Goal: Task Accomplishment & Management: Complete application form

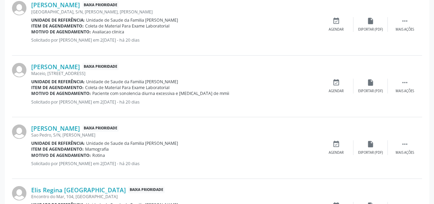
scroll to position [977, 0]
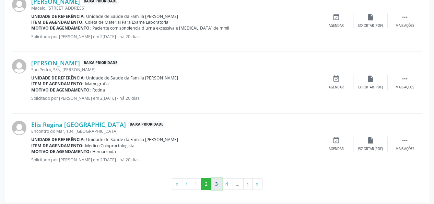
click at [216, 178] on button "3" at bounding box center [216, 184] width 11 height 12
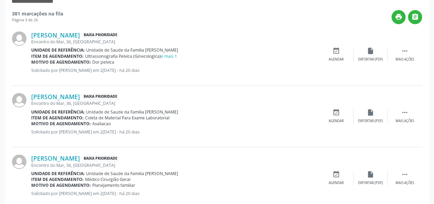
scroll to position [16, 0]
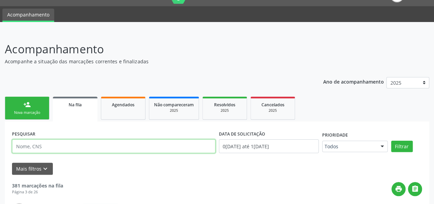
click at [48, 148] on input "text" at bounding box center [114, 146] width 204 height 14
type input "700 00115263 0002"
click at [391, 140] on button "Filtrar" at bounding box center [402, 146] width 22 height 12
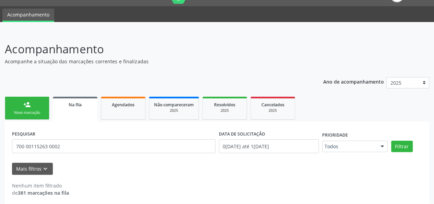
scroll to position [20, 0]
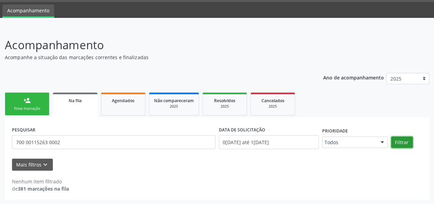
click at [407, 140] on button "Filtrar" at bounding box center [402, 142] width 22 height 12
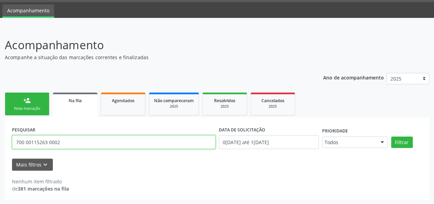
drag, startPoint x: 77, startPoint y: 141, endPoint x: 0, endPoint y: 152, distance: 77.7
click at [0, 152] on div "Acompanhamento Acompanhe a situação das marcações correntes e finalizadas Relat…" at bounding box center [217, 115] width 434 height 176
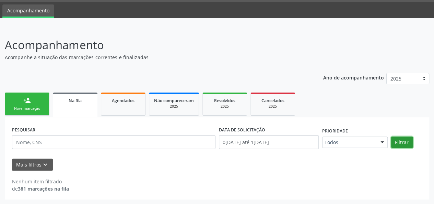
click at [400, 143] on button "Filtrar" at bounding box center [402, 142] width 22 height 12
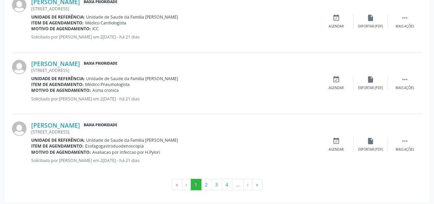
scroll to position [971, 0]
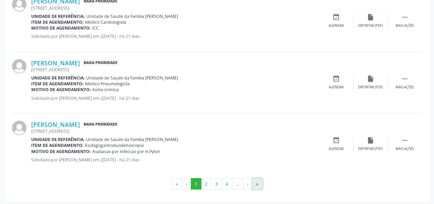
click at [255, 178] on button "»" at bounding box center [257, 184] width 10 height 12
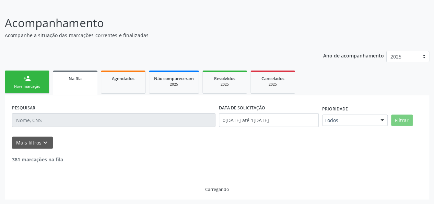
scroll to position [407, 0]
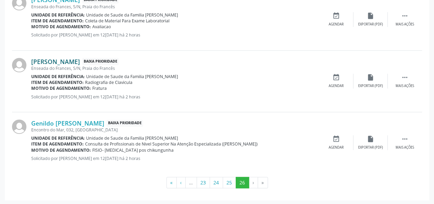
click at [80, 62] on link "[PERSON_NAME]" at bounding box center [55, 62] width 49 height 8
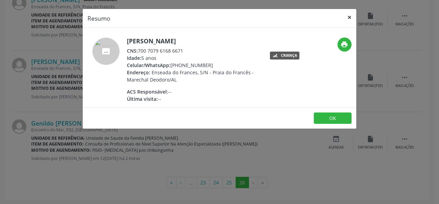
click at [350, 18] on button "×" at bounding box center [350, 17] width 14 height 17
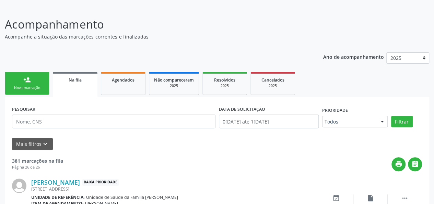
scroll to position [0, 0]
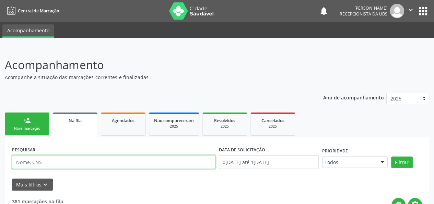
drag, startPoint x: 57, startPoint y: 163, endPoint x: 0, endPoint y: 160, distance: 57.1
type input "[PERSON_NAME]"
click at [391, 156] on button "Filtrar" at bounding box center [402, 162] width 22 height 12
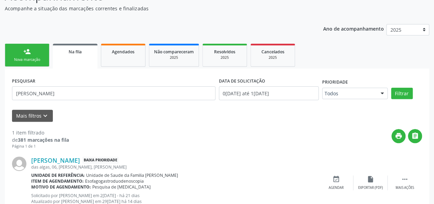
scroll to position [93, 0]
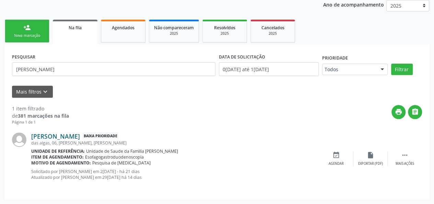
click at [80, 133] on link "[PERSON_NAME]" at bounding box center [55, 136] width 49 height 8
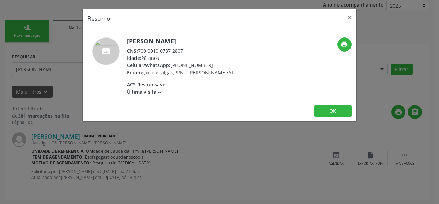
drag, startPoint x: 189, startPoint y: 50, endPoint x: 140, endPoint y: 50, distance: 48.8
click at [140, 50] on div "CNS: 700 0010 0787 2807" at bounding box center [180, 50] width 107 height 7
drag, startPoint x: 140, startPoint y: 50, endPoint x: 181, endPoint y: 49, distance: 40.9
click at [181, 49] on div "CNS: 700 0010 0787 2807" at bounding box center [180, 50] width 107 height 7
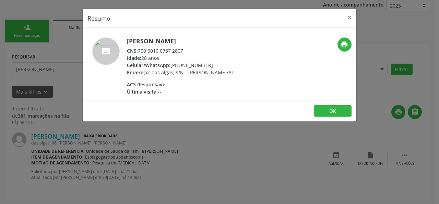
copy div "700 0010 0787 2807"
drag, startPoint x: 349, startPoint y: 17, endPoint x: 311, endPoint y: 33, distance: 41.3
click at [349, 17] on button "×" at bounding box center [350, 17] width 14 height 17
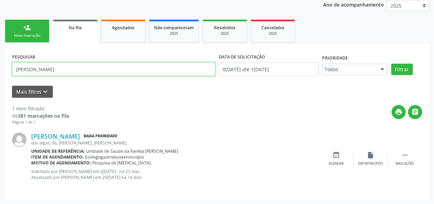
drag, startPoint x: 57, startPoint y: 70, endPoint x: 0, endPoint y: 72, distance: 56.7
click at [0, 72] on div "Acompanhamento Acompanhe a situação das marcações correntes e finalizadas Relat…" at bounding box center [217, 79] width 434 height 249
type input "Ovidio"
click at [391, 64] on button "Filtrar" at bounding box center [402, 70] width 22 height 12
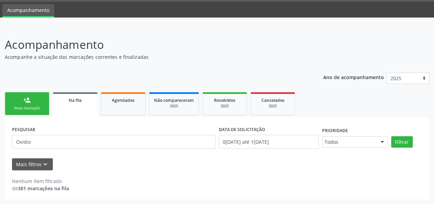
scroll to position [20, 0]
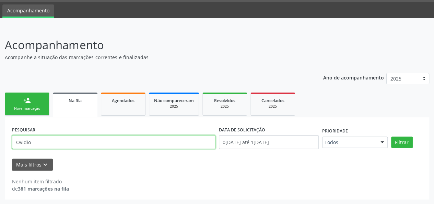
drag, startPoint x: 40, startPoint y: 145, endPoint x: 3, endPoint y: 144, distance: 36.4
click at [3, 144] on div "Acompanhamento Acompanhe a situação das marcações correntes e finalizadas Relat…" at bounding box center [217, 115] width 434 height 176
type input "706909112654839"
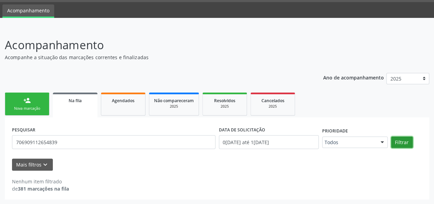
click at [397, 144] on button "Filtrar" at bounding box center [402, 142] width 22 height 12
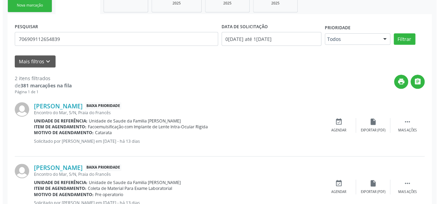
scroll to position [148, 0]
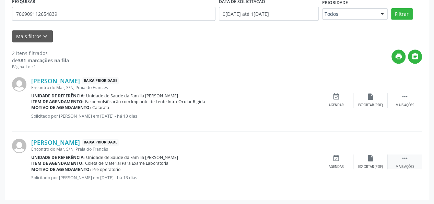
click at [411, 157] on div " Mais ações" at bounding box center [405, 161] width 34 height 15
click at [345, 163] on div "cancel Cancelar" at bounding box center [336, 161] width 34 height 15
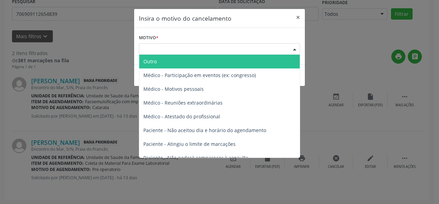
click at [167, 47] on div "Escolha o motivo" at bounding box center [219, 49] width 161 height 12
click at [158, 64] on span "Outro" at bounding box center [219, 62] width 161 height 14
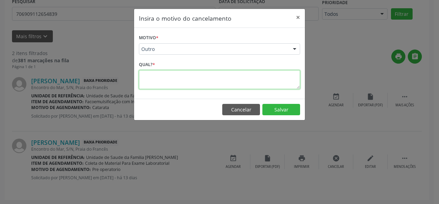
click at [147, 77] on textarea at bounding box center [219, 79] width 161 height 19
paste textarea "1[DATE] Ubs. [PERSON_NAME]"
click at [146, 74] on textarea "1[DATE] Ubs. [PERSON_NAME]" at bounding box center [219, 79] width 161 height 19
click at [143, 73] on textarea "1[DATE] Ubs. [PERSON_NAME]" at bounding box center [219, 79] width 161 height 19
type textarea "Realizado.12[DATE] Ubs. [PERSON_NAME]"
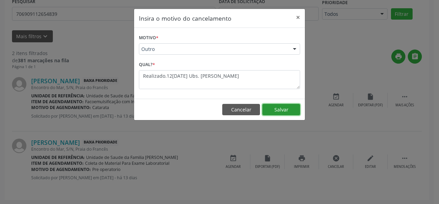
click at [293, 107] on button "Salvar" at bounding box center [282, 110] width 38 height 12
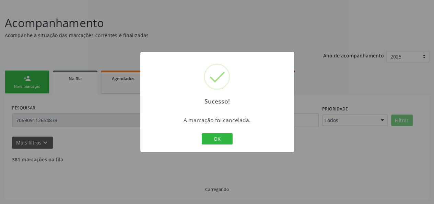
scroll to position [87, 0]
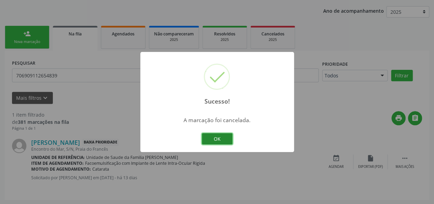
click at [214, 134] on button "OK" at bounding box center [217, 139] width 31 height 12
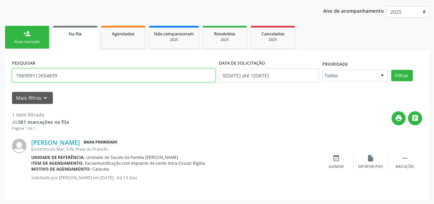
drag, startPoint x: 58, startPoint y: 74, endPoint x: 9, endPoint y: 83, distance: 50.0
click at [9, 81] on div "PESQUISAR 706909112654839 DATA DE SOLICITAÇÃO [DATE] até [DATE] Prioridade Todo…" at bounding box center [217, 124] width 425 height 149
type input "meraclides"
click at [391, 70] on button "Filtrar" at bounding box center [402, 76] width 22 height 12
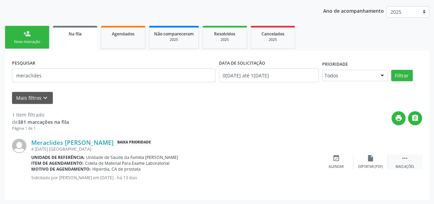
click at [413, 159] on div " Mais ações" at bounding box center [405, 161] width 34 height 15
click at [338, 162] on div "cancel Cancelar" at bounding box center [336, 161] width 34 height 15
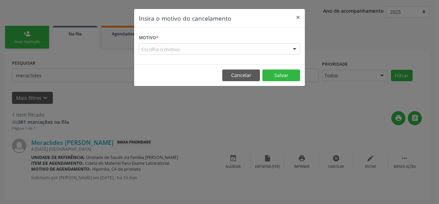
click at [168, 50] on div "Escolha o motivo" at bounding box center [219, 49] width 161 height 12
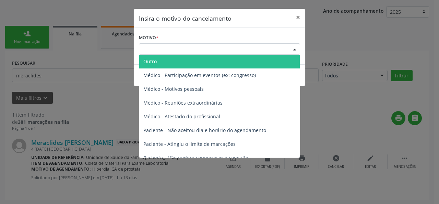
click at [169, 60] on span "Outro" at bounding box center [219, 62] width 161 height 14
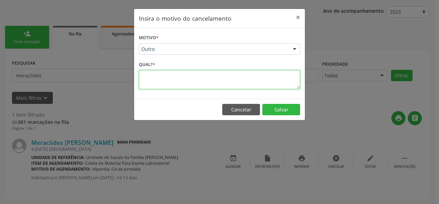
paste textarea "1[DATE] Ubs. [PERSON_NAME]"
click at [141, 76] on textarea "1[DATE] Ubs. [PERSON_NAME]" at bounding box center [219, 79] width 161 height 19
type textarea "Realizado.12[DATE] Ubs. [PERSON_NAME]"
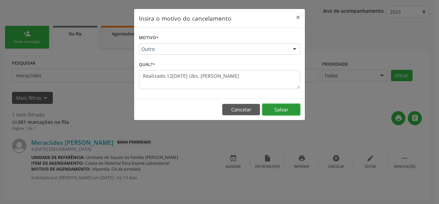
click at [276, 104] on button "Salvar" at bounding box center [282, 110] width 38 height 12
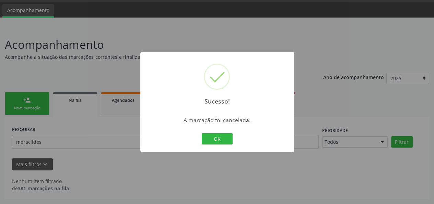
scroll to position [20, 0]
click at [233, 139] on div "OK Cancel" at bounding box center [217, 138] width 34 height 14
click at [232, 139] on button "OK" at bounding box center [217, 139] width 31 height 12
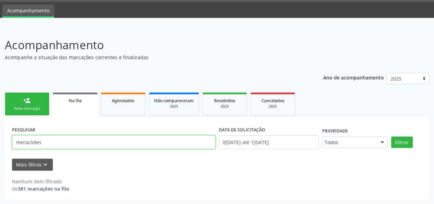
drag, startPoint x: 49, startPoint y: 142, endPoint x: 0, endPoint y: 160, distance: 52.6
click at [0, 163] on div "Acompanhamento Acompanhe a situação das marcações correntes e finalizadas Relat…" at bounding box center [217, 115] width 434 height 176
type input "nicodemos"
click at [391, 136] on button "Filtrar" at bounding box center [402, 142] width 22 height 12
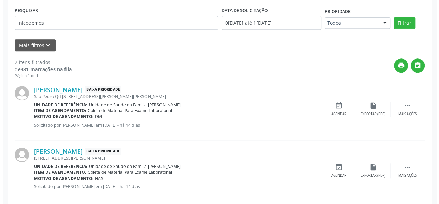
scroll to position [148, 0]
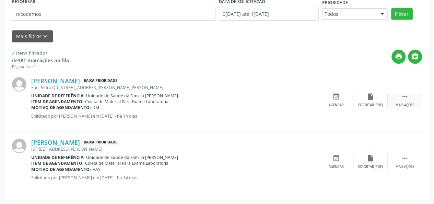
click at [406, 97] on icon "" at bounding box center [405, 97] width 8 height 8
click at [333, 98] on icon "cancel" at bounding box center [337, 97] width 8 height 8
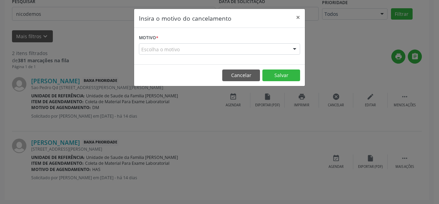
click at [165, 46] on div "Escolha o motivo" at bounding box center [219, 49] width 161 height 12
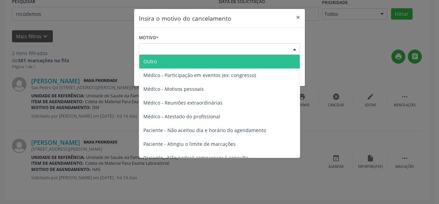
click at [160, 59] on span "Outro" at bounding box center [219, 62] width 161 height 14
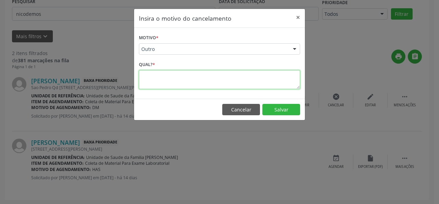
click at [152, 79] on textarea at bounding box center [219, 79] width 161 height 19
paste textarea "1[DATE] Ubs. [PERSON_NAME]"
click at [141, 75] on textarea "1[DATE] Ubs. [PERSON_NAME]" at bounding box center [219, 79] width 161 height 19
click at [158, 74] on textarea "Realizado.12[DATE] Ubs. [PERSON_NAME]" at bounding box center [219, 79] width 161 height 19
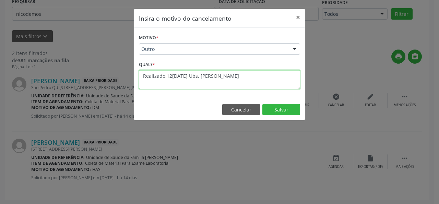
click at [158, 74] on textarea "Realizado.12[DATE] Ubs. [PERSON_NAME]" at bounding box center [219, 79] width 161 height 19
type textarea "Realizado.12[DATE] Ubs. [PERSON_NAME]"
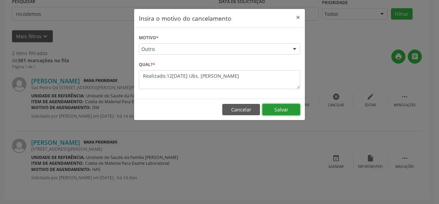
click at [293, 111] on button "Salvar" at bounding box center [282, 110] width 38 height 12
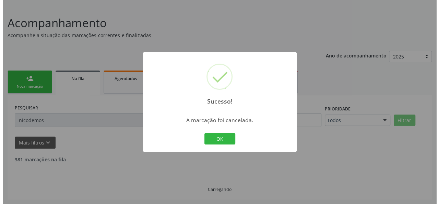
scroll to position [87, 0]
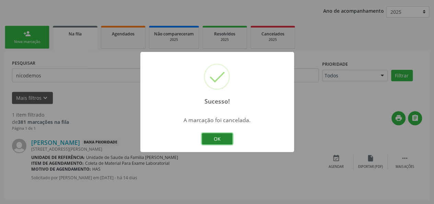
click at [229, 138] on button "OK" at bounding box center [217, 139] width 31 height 12
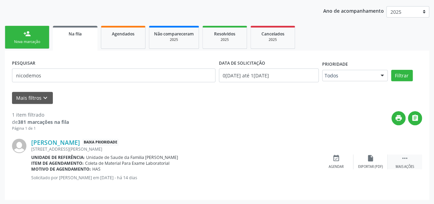
click at [399, 162] on div " Mais ações" at bounding box center [405, 161] width 34 height 15
click at [338, 161] on icon "cancel" at bounding box center [337, 158] width 8 height 8
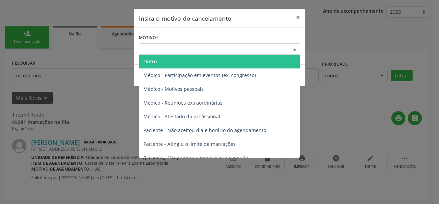
click at [187, 49] on div "Escolha o motivo" at bounding box center [219, 49] width 161 height 12
click at [167, 62] on span "Outro" at bounding box center [219, 62] width 161 height 14
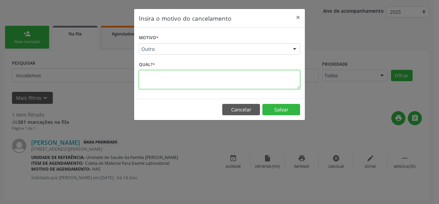
click at [153, 77] on textarea at bounding box center [219, 79] width 161 height 19
paste textarea "Realizado.12[DATE] Ubs. [PERSON_NAME]"
type textarea "Realizado.12[DATE] Ubs. [PERSON_NAME]"
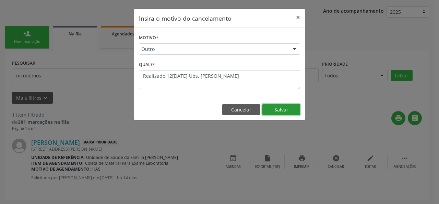
click at [299, 112] on button "Salvar" at bounding box center [282, 110] width 38 height 12
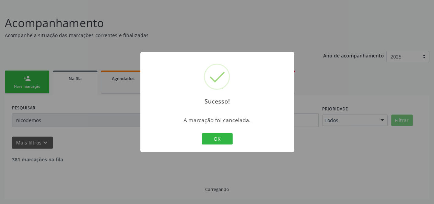
scroll to position [20, 0]
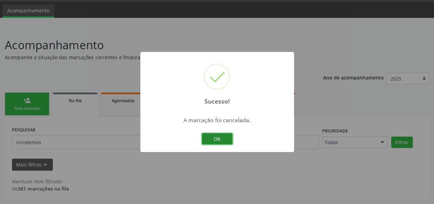
click at [219, 141] on button "OK" at bounding box center [217, 139] width 31 height 12
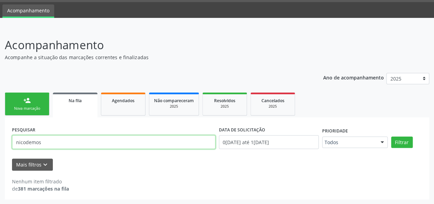
drag, startPoint x: 53, startPoint y: 144, endPoint x: 13, endPoint y: 147, distance: 40.3
click at [13, 147] on input "nicodemos" at bounding box center [114, 142] width 204 height 14
type input "708502327279777"
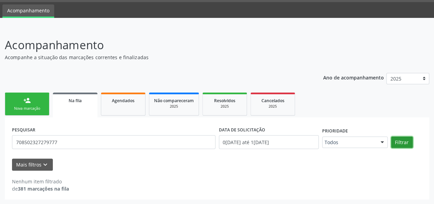
click at [397, 140] on button "Filtrar" at bounding box center [402, 142] width 22 height 12
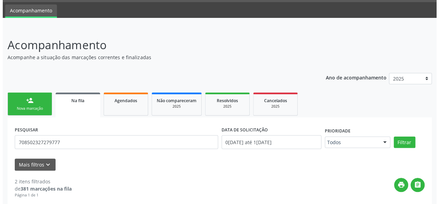
scroll to position [154, 0]
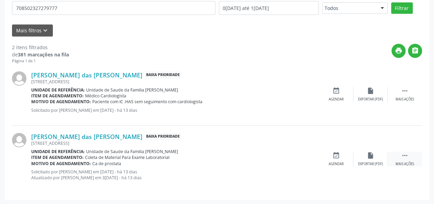
click at [410, 157] on div " Mais ações" at bounding box center [405, 158] width 34 height 15
click at [343, 162] on div "Cancelar" at bounding box center [336, 163] width 16 height 5
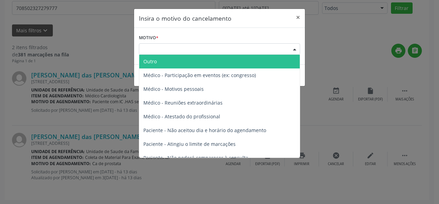
click at [179, 47] on div "Escolha o motivo" at bounding box center [219, 49] width 161 height 12
click at [161, 59] on span "Outro" at bounding box center [219, 62] width 161 height 14
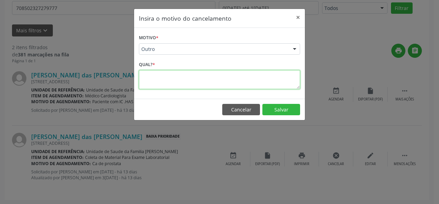
click at [154, 80] on textarea at bounding box center [219, 79] width 161 height 19
paste textarea "Realizado.12[DATE] Ubs. [PERSON_NAME]"
type textarea "Realizado.12[DATE] Ubs. [PERSON_NAME]"
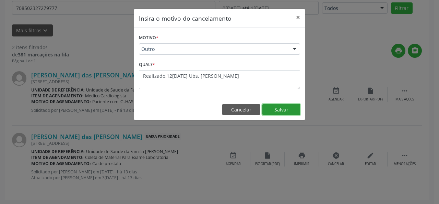
click at [286, 107] on button "Salvar" at bounding box center [282, 110] width 38 height 12
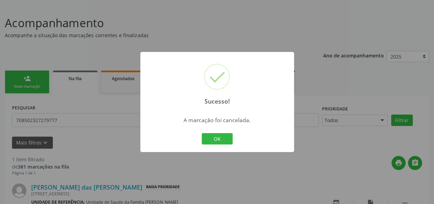
scroll to position [87, 0]
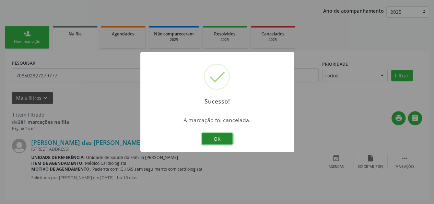
click at [210, 138] on button "OK" at bounding box center [217, 139] width 31 height 12
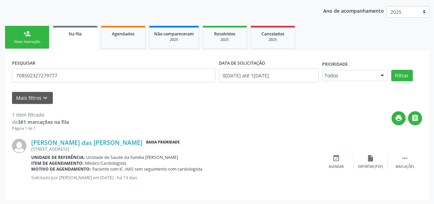
click at [21, 48] on link "person_add Nova marcação" at bounding box center [27, 37] width 45 height 23
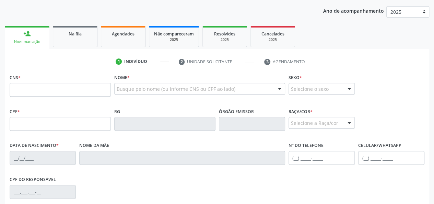
click at [25, 44] on div "Nova marcação" at bounding box center [27, 41] width 35 height 5
click at [14, 90] on input "text" at bounding box center [60, 90] width 101 height 14
paste input "706 9051 6204 9234"
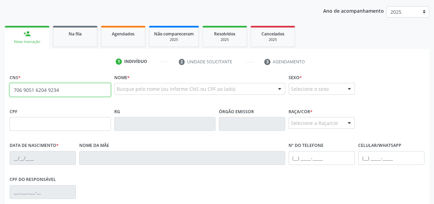
type input "706 9051 6204 9234"
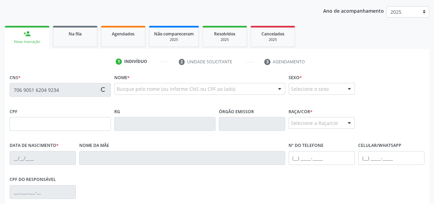
type input "538.408.871-00"
type input "[DATE]"
type input "[PERSON_NAME]"
type input "[PHONE_NUMBER]"
type input "51"
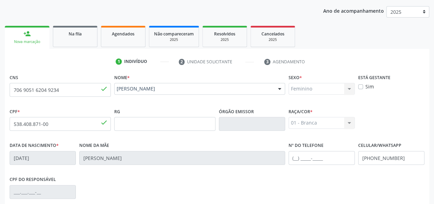
scroll to position [178, 0]
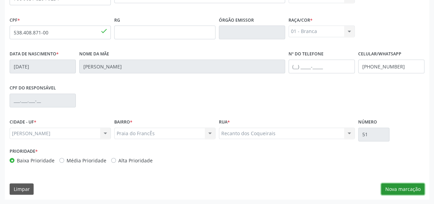
click at [404, 187] on button "Nova marcação" at bounding box center [402, 189] width 43 height 12
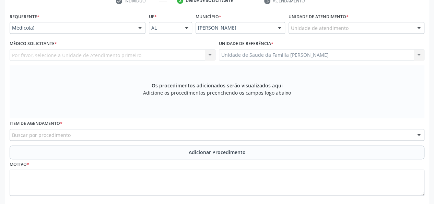
scroll to position [109, 0]
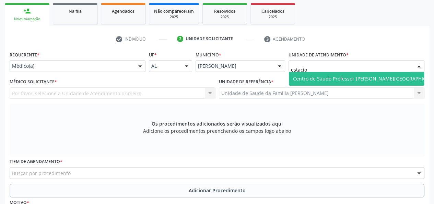
type input "estacio"
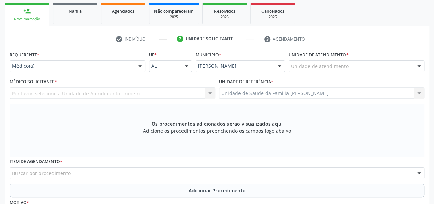
click at [341, 85] on div "Requerente * Médico(a) Médico(a) Enfermeiro(a) Paciente Nenhum resultado encont…" at bounding box center [217, 146] width 415 height 194
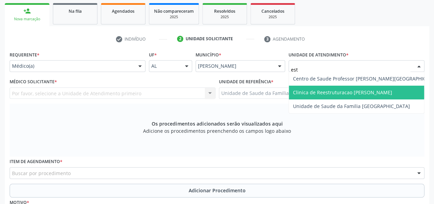
type input "esta"
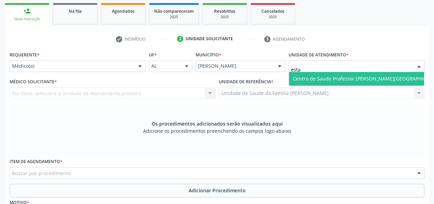
click at [340, 77] on span "Centro de Saude Professor [PERSON_NAME][GEOGRAPHIC_DATA]" at bounding box center [367, 78] width 149 height 7
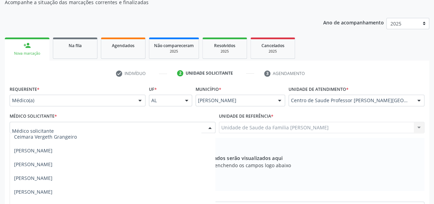
scroll to position [137, 0]
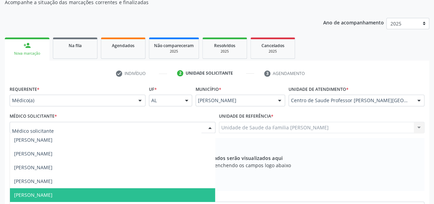
click at [53, 191] on span "[PERSON_NAME]" at bounding box center [33, 194] width 38 height 7
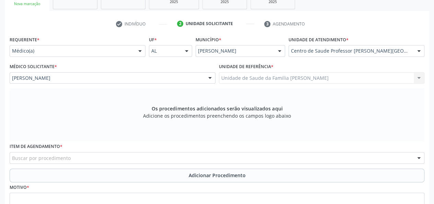
scroll to position [183, 0]
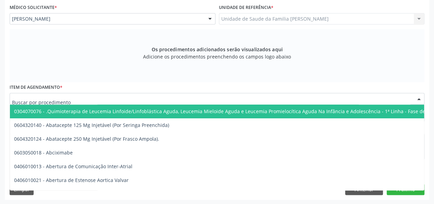
click at [104, 97] on div at bounding box center [217, 99] width 415 height 12
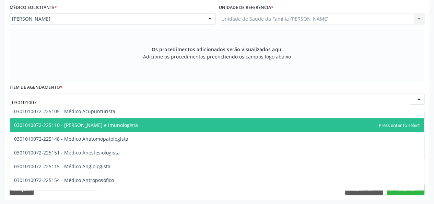
type input "0301010072"
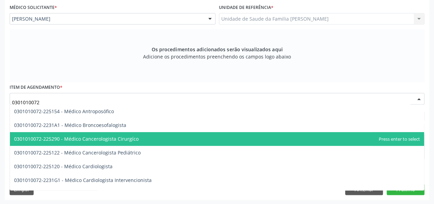
scroll to position [103, 0]
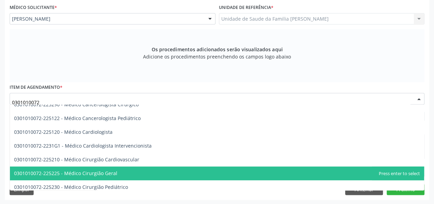
click at [120, 175] on span "0301010072-225225 - Médico Cirurgião Geral" at bounding box center [217, 173] width 414 height 14
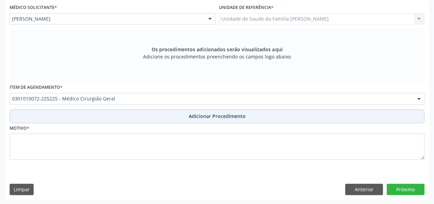
click at [210, 114] on span "Adicionar Procedimento" at bounding box center [217, 115] width 57 height 7
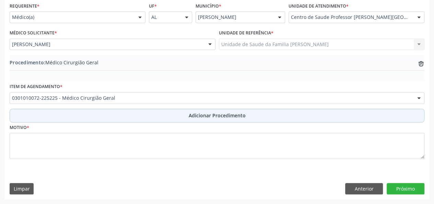
scroll to position [157, 0]
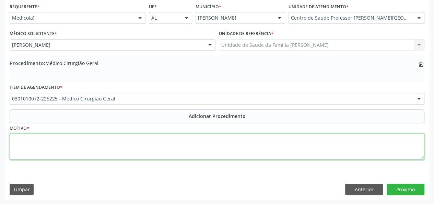
click at [24, 145] on textarea at bounding box center [217, 146] width 415 height 26
type textarea "Excerse de sinal"
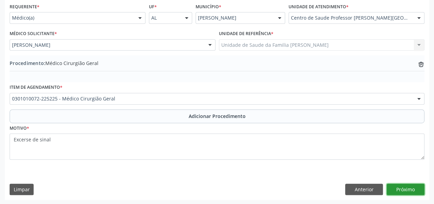
click at [416, 184] on button "Próximo" at bounding box center [406, 189] width 38 height 12
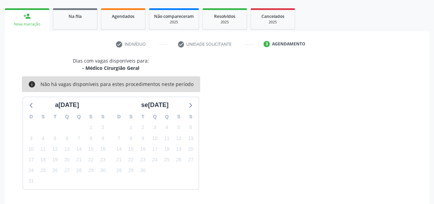
scroll to position [124, 0]
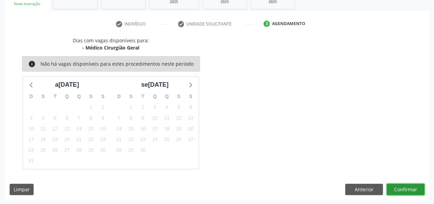
click at [399, 188] on button "Confirmar" at bounding box center [406, 189] width 38 height 12
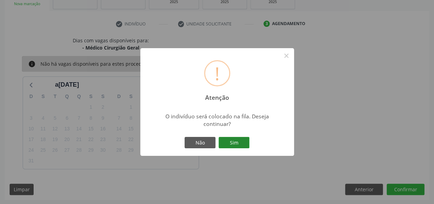
click at [240, 140] on button "Sim" at bounding box center [234, 143] width 31 height 12
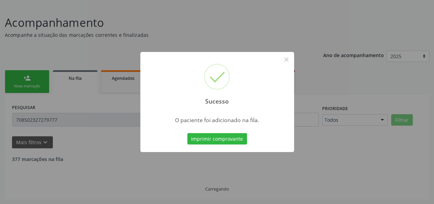
scroll to position [34, 0]
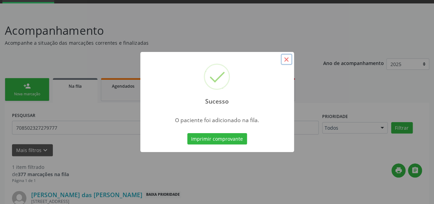
click at [289, 57] on button "×" at bounding box center [287, 60] width 12 height 12
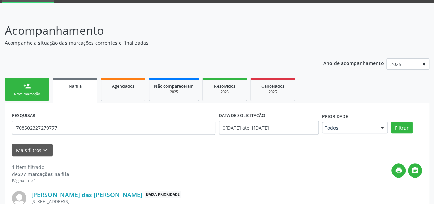
click at [21, 89] on link "person_add Nova marcação" at bounding box center [27, 89] width 45 height 23
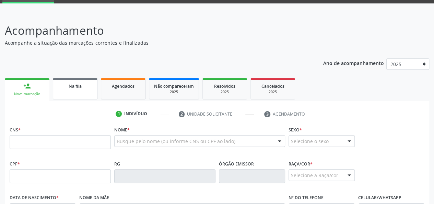
click at [70, 87] on span "Na fila" at bounding box center [75, 86] width 13 height 6
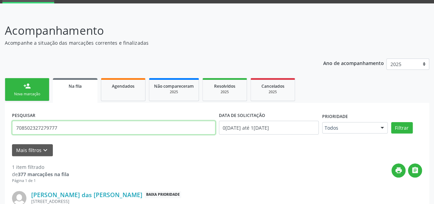
click at [0, 126] on div "Acompanhamento Acompanhe a situação das marcações correntes e finalizadas Relat…" at bounding box center [217, 134] width 434 height 243
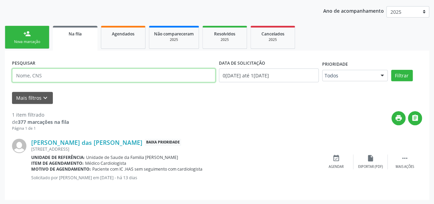
scroll to position [87, 0]
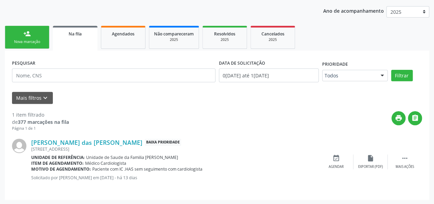
click at [15, 38] on link "person_add Nova marcação" at bounding box center [27, 37] width 45 height 23
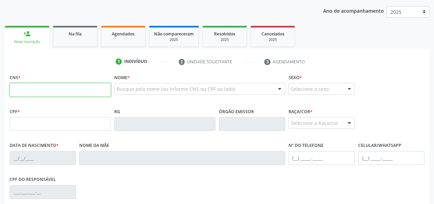
paste input "706 2047 4456 9570"
type input "706 2047 4456 9570"
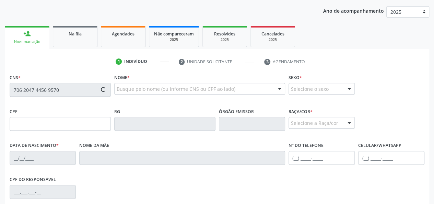
type input "145.157.198-40"
type input "0[DATE]"
type input "[PERSON_NAME]"
type input "[PHONE_NUMBER]"
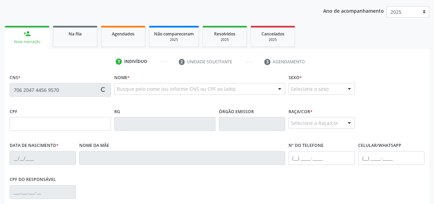
type input "18"
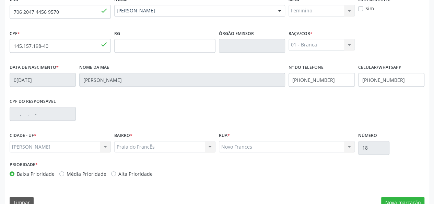
scroll to position [178, 0]
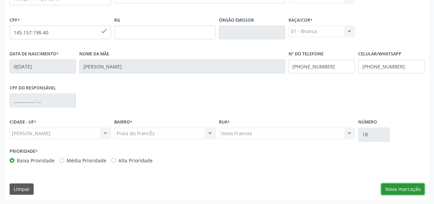
click at [403, 187] on button "Nova marcação" at bounding box center [402, 189] width 43 height 12
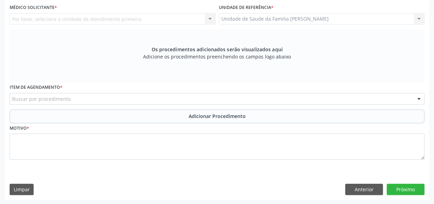
scroll to position [115, 0]
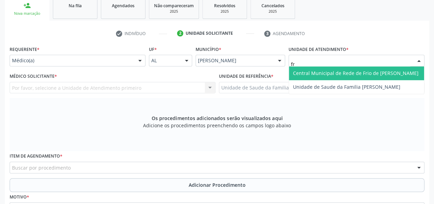
type input "fra"
click at [320, 73] on span "Unidade de Saude da Familia [PERSON_NAME]" at bounding box center [346, 73] width 107 height 7
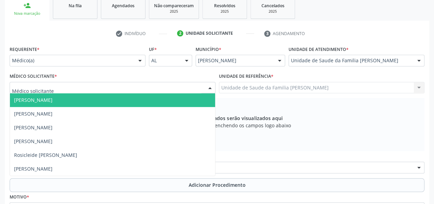
click at [41, 102] on span "[PERSON_NAME]" at bounding box center [33, 99] width 38 height 7
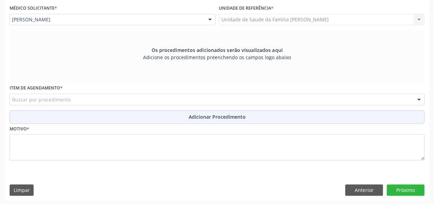
scroll to position [183, 0]
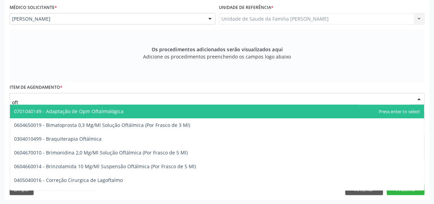
type input "ofta"
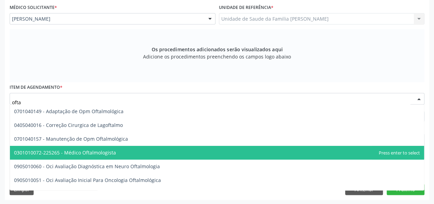
click at [90, 147] on span "0301010072-225265 - Médico Oftalmologista" at bounding box center [217, 153] width 414 height 14
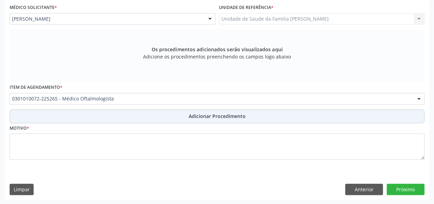
click at [210, 118] on span "Adicionar Procedimento" at bounding box center [217, 115] width 57 height 7
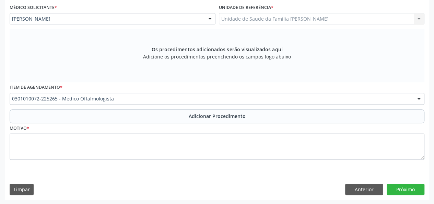
scroll to position [157, 0]
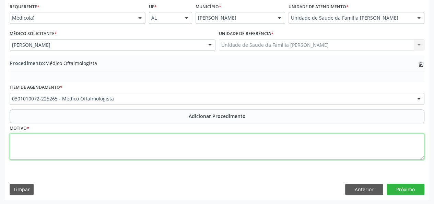
click at [24, 144] on textarea at bounding box center [217, 146] width 415 height 26
type textarea "Derrame ocular"
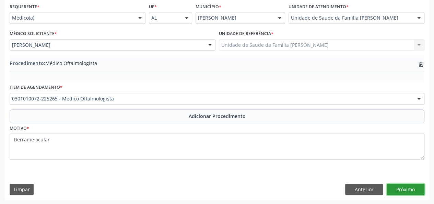
click at [402, 187] on button "Próximo" at bounding box center [406, 189] width 38 height 12
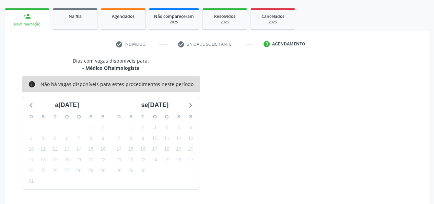
scroll to position [124, 0]
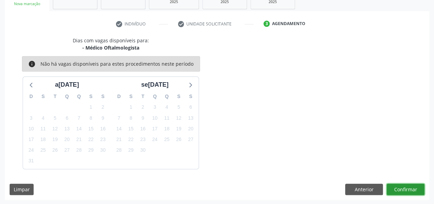
click at [402, 193] on button "Confirmar" at bounding box center [406, 189] width 38 height 12
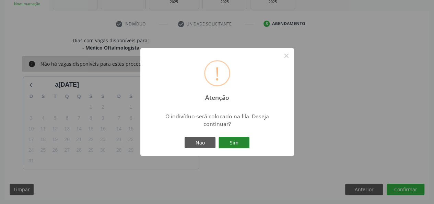
click at [231, 145] on button "Sim" at bounding box center [234, 143] width 31 height 12
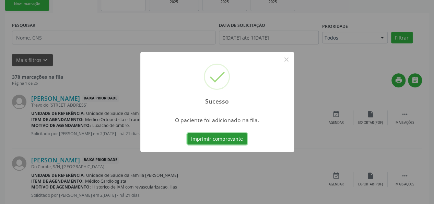
scroll to position [34, 0]
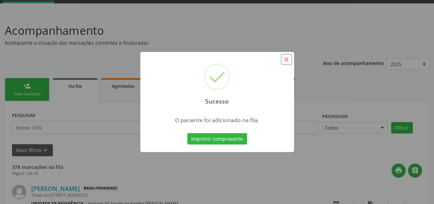
click at [287, 60] on button "×" at bounding box center [287, 60] width 12 height 12
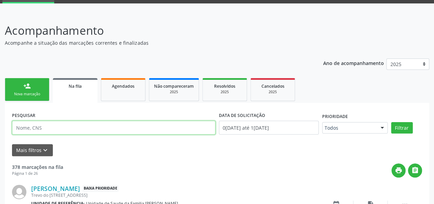
click at [62, 127] on input "text" at bounding box center [114, 128] width 204 height 14
type input "700704902760779"
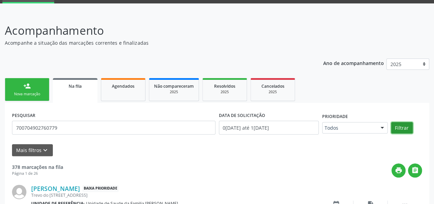
click at [399, 123] on button "Filtrar" at bounding box center [402, 128] width 22 height 12
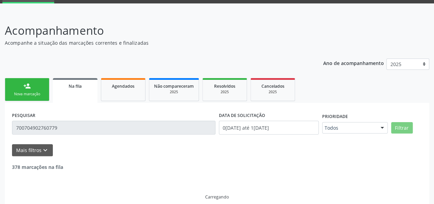
scroll to position [20, 0]
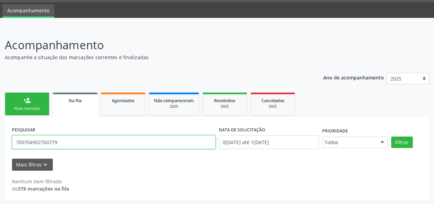
click at [47, 142] on input "700704902760779" at bounding box center [114, 142] width 204 height 14
click at [38, 109] on div "Nova marcação" at bounding box center [27, 108] width 34 height 5
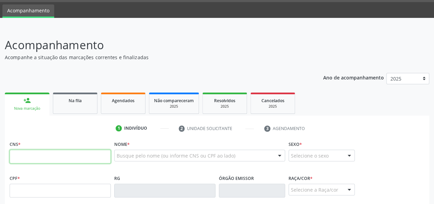
click at [25, 156] on input "text" at bounding box center [60, 156] width 101 height 14
paste input "700 7049 0276 0779"
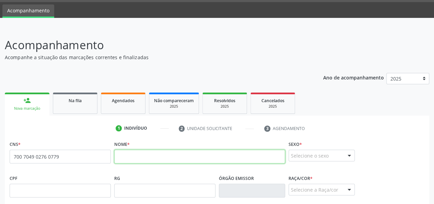
click at [157, 159] on input "text" at bounding box center [199, 156] width 171 height 14
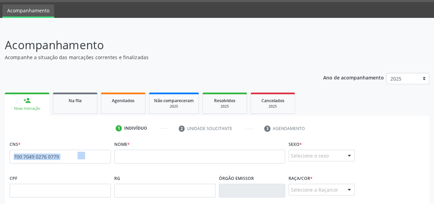
drag, startPoint x: 85, startPoint y: 157, endPoint x: 0, endPoint y: 172, distance: 86.9
click at [0, 172] on div "Acompanhamento Acompanhe a situação das marcações correntes e finalizadas Relat…" at bounding box center [217, 194] width 434 height 334
click at [71, 160] on input "700 7049 0276 0779" at bounding box center [60, 156] width 101 height 14
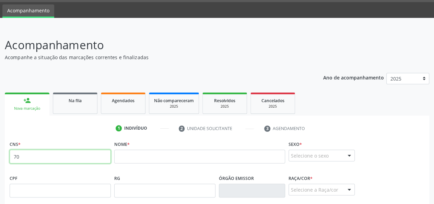
type input "7"
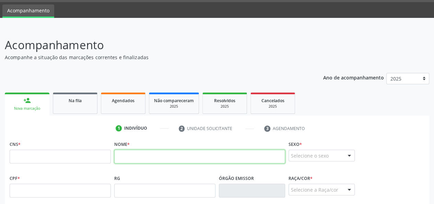
click at [127, 154] on input "text" at bounding box center [199, 156] width 171 height 14
paste input "[PERSON_NAME]"
type input "[PERSON_NAME]"
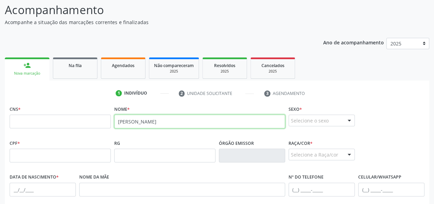
scroll to position [123, 0]
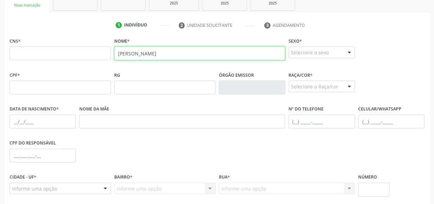
click at [162, 59] on input "[PERSON_NAME]" at bounding box center [199, 53] width 171 height 14
click at [196, 55] on input "[PERSON_NAME]" at bounding box center [199, 53] width 171 height 14
drag, startPoint x: 196, startPoint y: 55, endPoint x: 83, endPoint y: 62, distance: 112.8
click at [83, 62] on div "CNS * Nome * [PERSON_NAME] * Selecione o sexo Masculino Feminino Nenhum resulta…" at bounding box center [217, 53] width 419 height 34
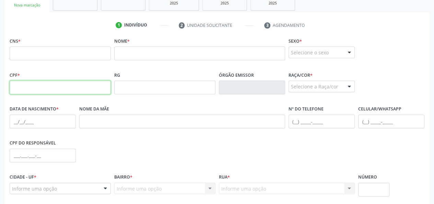
click at [25, 90] on input "text" at bounding box center [60, 87] width 101 height 14
paste input "339.683.998-62"
type input "339.683.998-62"
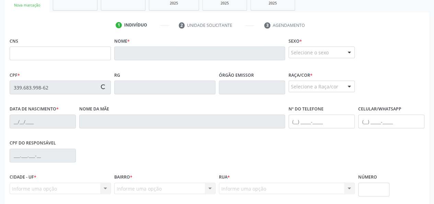
type input "700 5054 3473 1360"
type input "[DATE]"
type input "[PERSON_NAME]"
type input "[PHONE_NUMBER]"
type input "6"
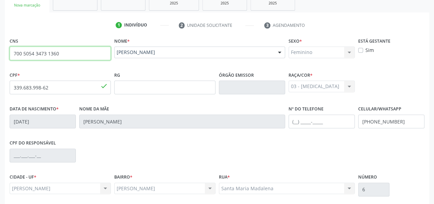
click at [37, 53] on input "700 5054 3473 1360" at bounding box center [60, 53] width 101 height 14
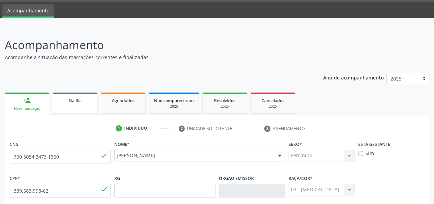
click at [84, 101] on div "Na fila" at bounding box center [75, 99] width 34 height 7
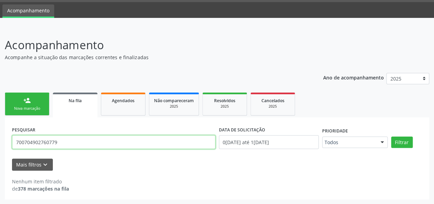
drag, startPoint x: 94, startPoint y: 137, endPoint x: 11, endPoint y: 144, distance: 83.4
click at [12, 144] on div "PESQUISAR 700704902760779" at bounding box center [113, 138] width 207 height 29
paste input "700 5054 3473 1360"
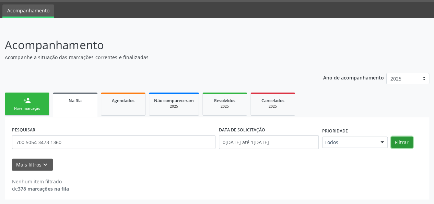
click at [401, 147] on button "Filtrar" at bounding box center [402, 142] width 22 height 12
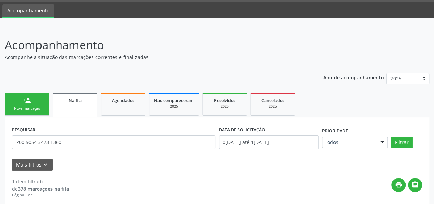
scroll to position [87, 0]
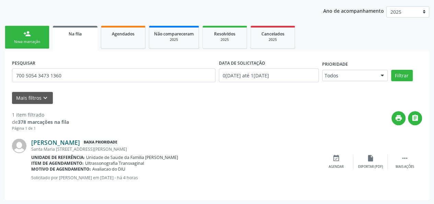
click at [80, 144] on link "[PERSON_NAME]" at bounding box center [55, 142] width 49 height 8
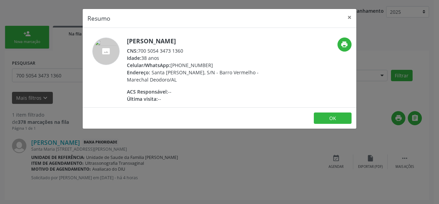
drag, startPoint x: 188, startPoint y: 50, endPoint x: 139, endPoint y: 50, distance: 49.1
click at [139, 50] on div "CNS: 700 5054 3473 1360" at bounding box center [194, 50] width 134 height 7
copy div "700 5054 3473 1360"
click at [352, 18] on button "×" at bounding box center [350, 17] width 14 height 17
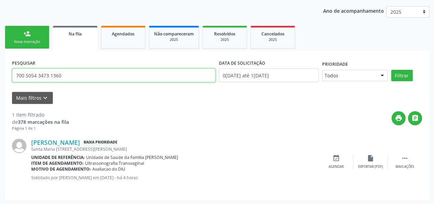
drag, startPoint x: 70, startPoint y: 80, endPoint x: 19, endPoint y: 79, distance: 51.2
click at [19, 79] on input "700 5054 3473 1360" at bounding box center [114, 75] width 204 height 14
type input "7"
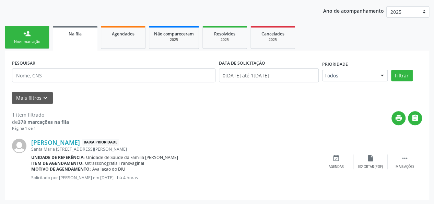
click at [29, 48] on link "person_add Nova marcação" at bounding box center [27, 37] width 45 height 23
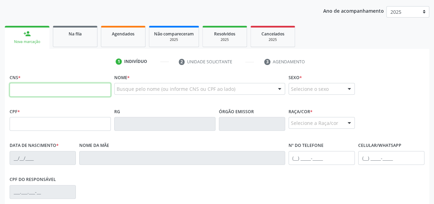
click at [26, 87] on input "text" at bounding box center [60, 90] width 101 height 14
paste input "700 5054 3473 1360"
type input "700 5054 3473 1360"
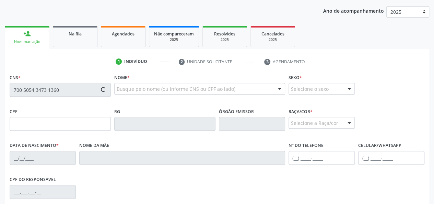
type input "339.683.998-62"
type input "[DATE]"
type input "[PERSON_NAME]"
type input "[PHONE_NUMBER]"
type input "6"
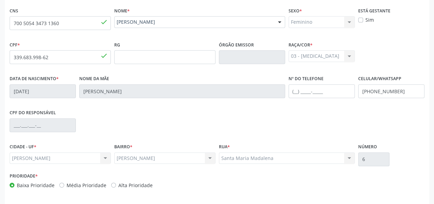
scroll to position [155, 0]
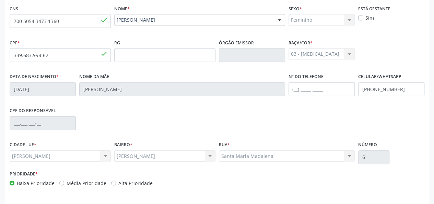
click at [211, 154] on div "Barro Vermelho Barro Vermelho Nenhum resultado encontrado para: " " Não há nenh…" at bounding box center [164, 156] width 101 height 12
drag, startPoint x: 183, startPoint y: 153, endPoint x: 121, endPoint y: 155, distance: 62.5
click at [122, 156] on div "Barro Vermelho Barro Vermelho Nenhum resultado encontrado para: " " Não há nenh…" at bounding box center [164, 156] width 101 height 12
click at [121, 155] on div "Barro Vermelho Barro Vermelho Nenhum resultado encontrado para: " " Não há nenh…" at bounding box center [164, 156] width 101 height 12
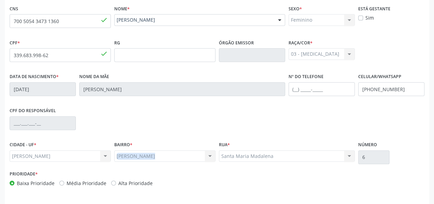
click at [121, 155] on div "Barro Vermelho Barro Vermelho Nenhum resultado encontrado para: " " Não há nenh…" at bounding box center [164, 156] width 101 height 12
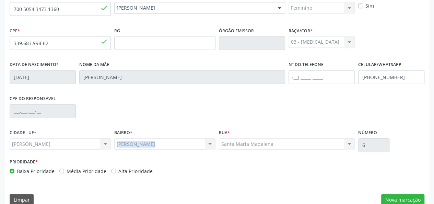
scroll to position [178, 0]
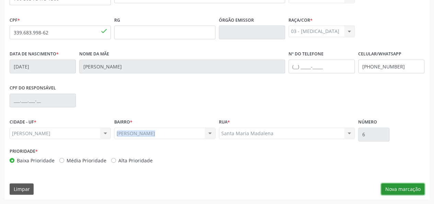
click at [394, 192] on button "Nova marcação" at bounding box center [402, 189] width 43 height 12
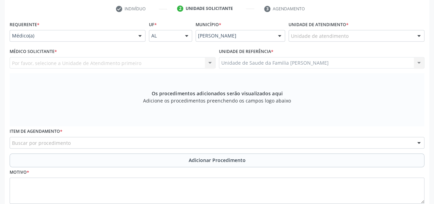
scroll to position [109, 0]
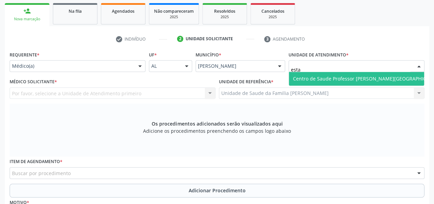
click at [321, 77] on span "Centro de Saude Professor [PERSON_NAME][GEOGRAPHIC_DATA]" at bounding box center [367, 78] width 149 height 7
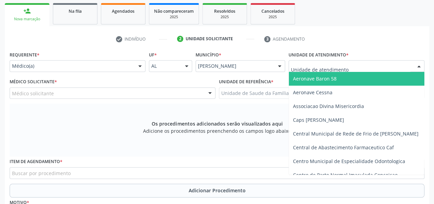
drag, startPoint x: 357, startPoint y: 68, endPoint x: 265, endPoint y: 69, distance: 92.0
click at [265, 69] on div "Requerente * Médico(a) Médico(a) Enfermeiro(a) Paciente Nenhum resultado encont…" at bounding box center [217, 62] width 419 height 27
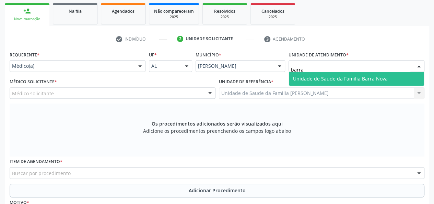
click at [318, 79] on span "Unidade de Saude da Familia Barra Nova" at bounding box center [340, 78] width 95 height 7
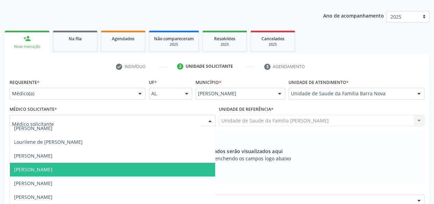
scroll to position [80, 0]
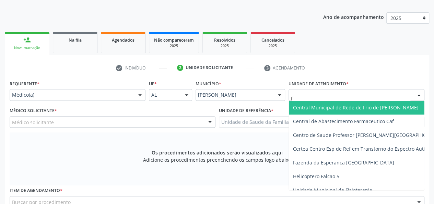
type input "fl"
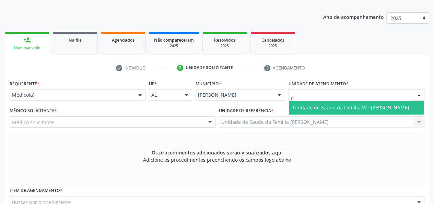
click at [323, 101] on span "Unidade de Saude da Familia Ver [PERSON_NAME]" at bounding box center [356, 108] width 135 height 14
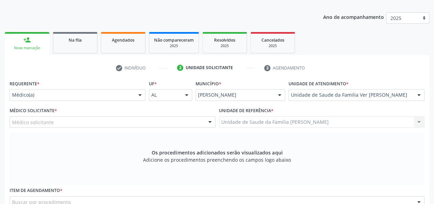
click at [31, 117] on div "Médico solicitante" at bounding box center [113, 122] width 206 height 12
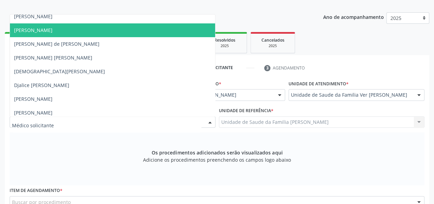
click at [53, 32] on span "[PERSON_NAME]" at bounding box center [33, 30] width 38 height 7
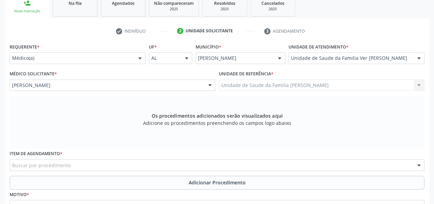
scroll to position [183, 0]
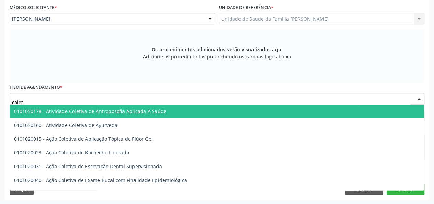
type input "coleta"
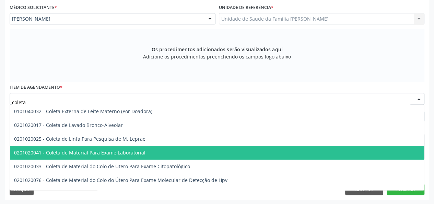
click at [110, 150] on span "0201020041 - Coleta de Material Para Exame Laboratorial" at bounding box center [79, 152] width 131 height 7
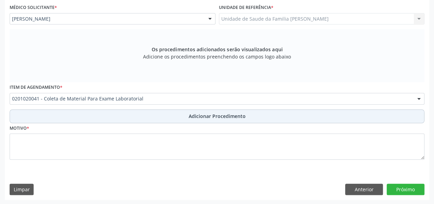
click at [222, 118] on span "Adicionar Procedimento" at bounding box center [217, 115] width 57 height 7
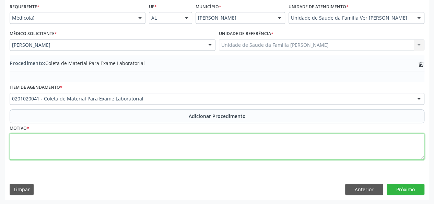
click at [27, 138] on textarea at bounding box center [217, 146] width 415 height 26
type textarea "obesidade"
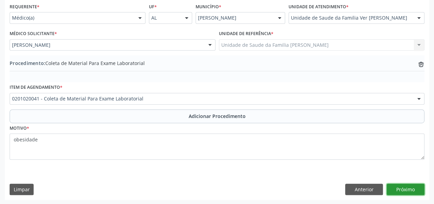
click at [395, 184] on button "Próximo" at bounding box center [406, 189] width 38 height 12
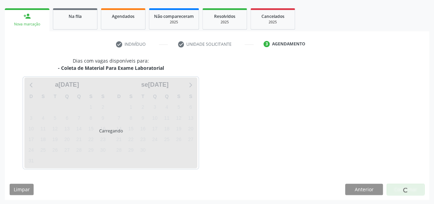
scroll to position [124, 0]
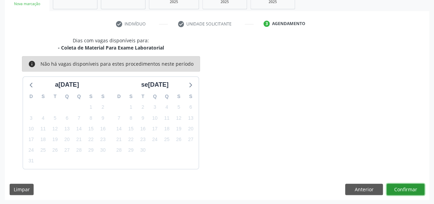
click at [405, 185] on button "Confirmar" at bounding box center [406, 189] width 38 height 12
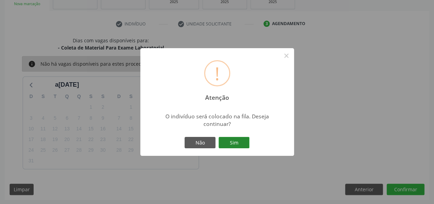
click at [227, 143] on button "Sim" at bounding box center [234, 143] width 31 height 12
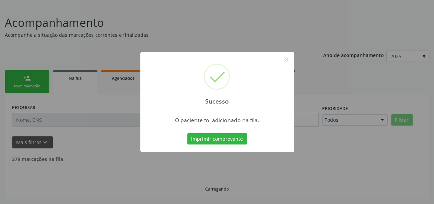
scroll to position [34, 0]
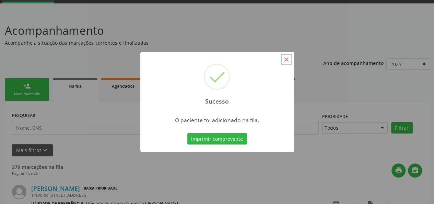
click at [291, 60] on button "×" at bounding box center [287, 60] width 12 height 12
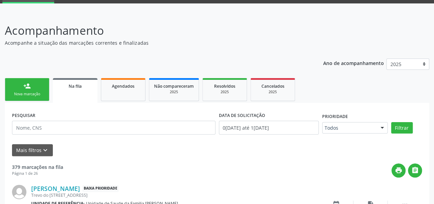
click at [36, 93] on div "Nova marcação" at bounding box center [27, 93] width 34 height 5
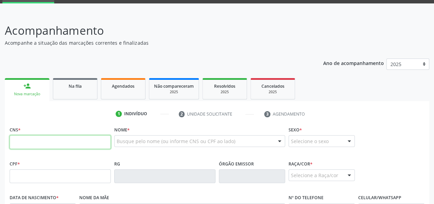
paste input "704 2077 5339 7481"
type input "704 2077 5339 7481"
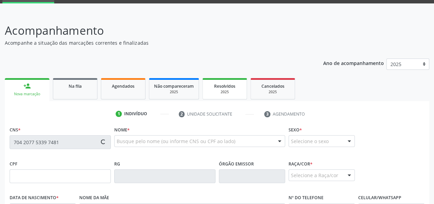
type input "267.285.833-00"
type input "[DATE]"
type input "[PERSON_NAME]"
type input "[PHONE_NUMBER]"
type input "37"
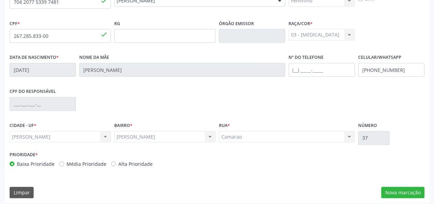
scroll to position [178, 0]
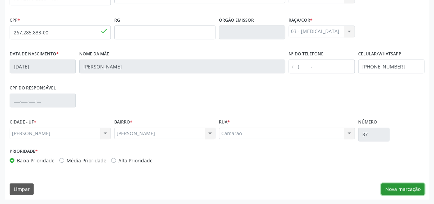
click at [396, 187] on button "Nova marcação" at bounding box center [402, 189] width 43 height 12
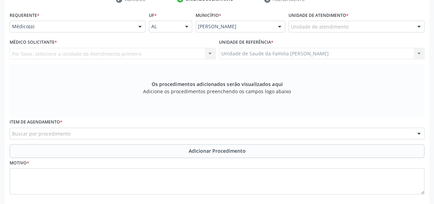
scroll to position [75, 0]
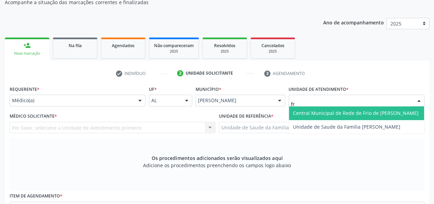
type input "fra"
click at [304, 110] on span "Unidade de Saude da Familia [PERSON_NAME]" at bounding box center [346, 113] width 107 height 7
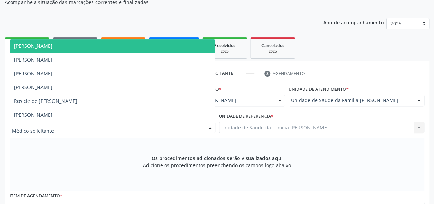
click at [32, 48] on span "[PERSON_NAME]" at bounding box center [33, 46] width 38 height 7
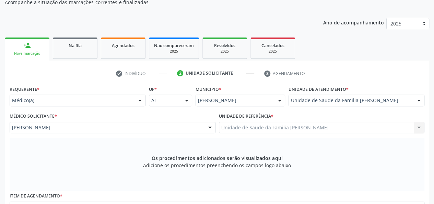
scroll to position [178, 0]
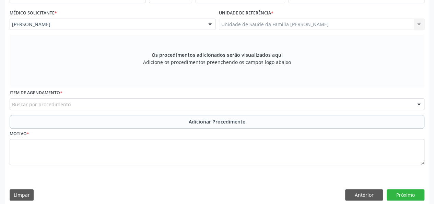
click at [78, 102] on div "Buscar por procedimento" at bounding box center [217, 104] width 415 height 12
click at [14, 107] on input "goleta" at bounding box center [211, 108] width 399 height 14
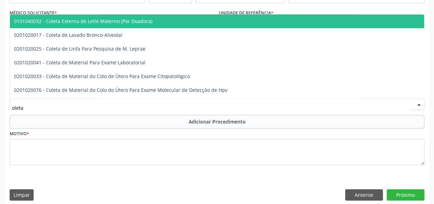
type input "coleta"
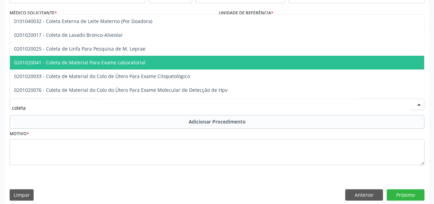
click at [79, 60] on span "0201020041 - Coleta de Material Para Exame Laboratorial" at bounding box center [79, 62] width 131 height 7
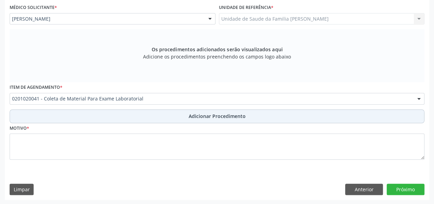
click at [211, 119] on span "Adicionar Procedimento" at bounding box center [217, 115] width 57 height 7
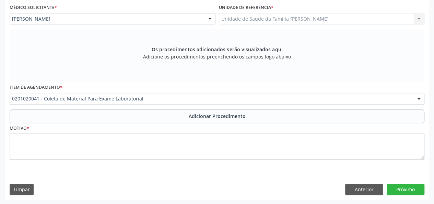
scroll to position [157, 0]
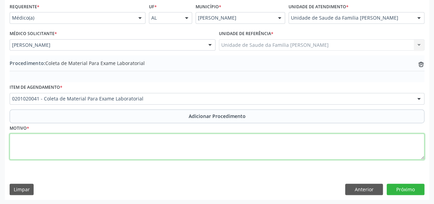
click at [19, 145] on textarea at bounding box center [217, 146] width 415 height 26
type textarea "HAS"
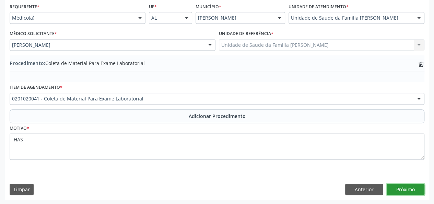
click at [402, 185] on button "Próximo" at bounding box center [406, 189] width 38 height 12
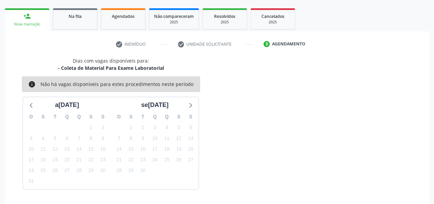
scroll to position [124, 0]
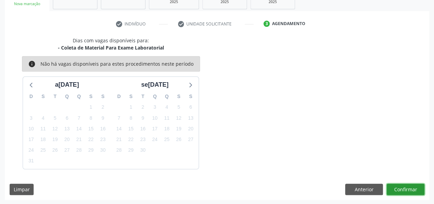
click at [402, 186] on button "Confirmar" at bounding box center [406, 189] width 38 height 12
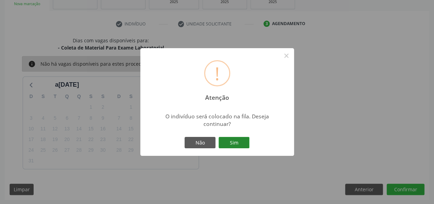
click at [229, 147] on button "Sim" at bounding box center [234, 143] width 31 height 12
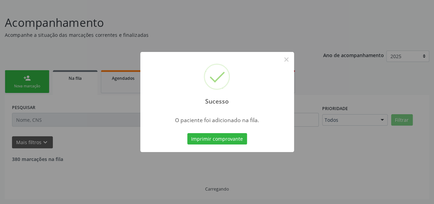
scroll to position [34, 0]
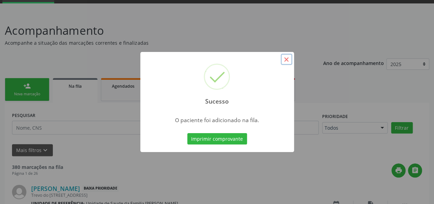
click at [285, 58] on button "×" at bounding box center [287, 60] width 12 height 12
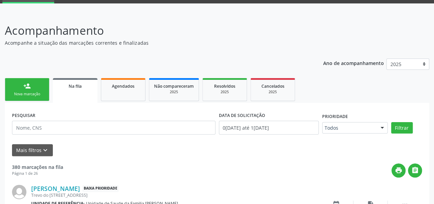
click at [28, 90] on link "person_add Nova marcação" at bounding box center [27, 89] width 45 height 23
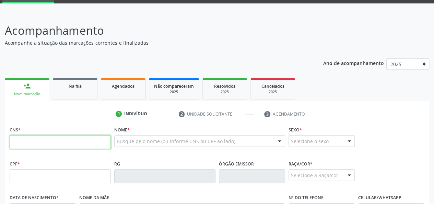
click at [37, 139] on input "text" at bounding box center [60, 142] width 101 height 14
paste input "700 5089 6638 7756"
type input "700 5089 6638 7756"
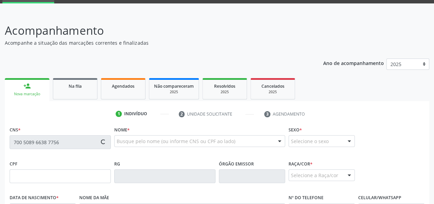
type input "0[DATE]"
type input "[PERSON_NAME]"
type input "[PHONE_NUMBER]"
type input "S/N"
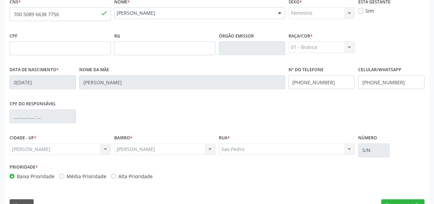
scroll to position [172, 0]
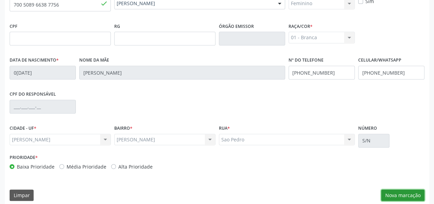
click at [406, 193] on button "Nova marcação" at bounding box center [402, 195] width 43 height 12
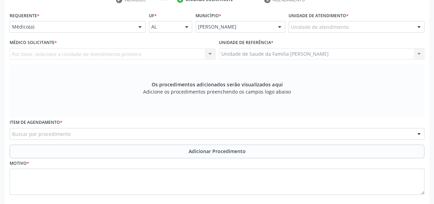
scroll to position [103, 0]
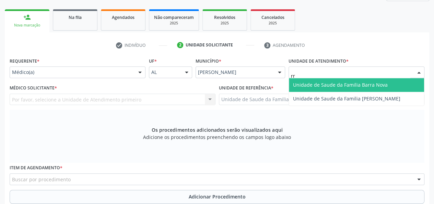
type input "r"
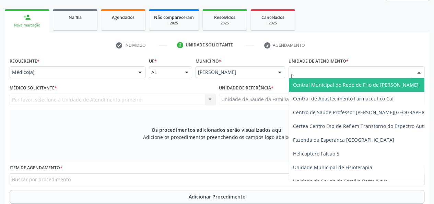
type input "fl"
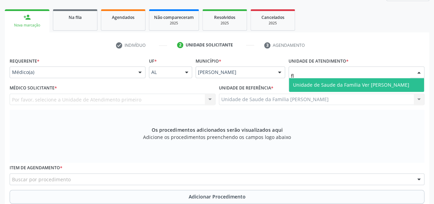
click at [404, 79] on span "Unidade de Saude da Familia Ver [PERSON_NAME]" at bounding box center [356, 85] width 135 height 14
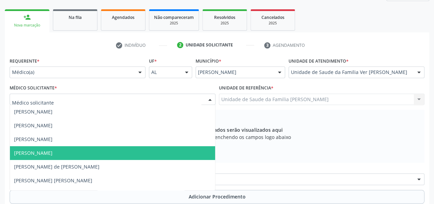
click at [20, 148] on span "[PERSON_NAME]" at bounding box center [112, 153] width 205 height 14
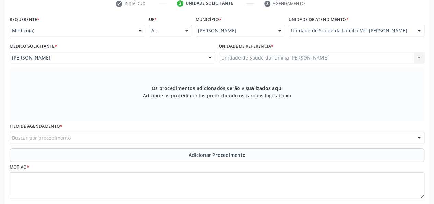
scroll to position [183, 0]
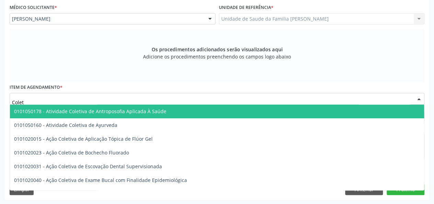
type input "Coleta"
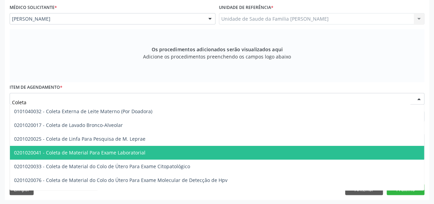
click at [94, 152] on span "0201020041 - Coleta de Material Para Exame Laboratorial" at bounding box center [79, 152] width 131 height 7
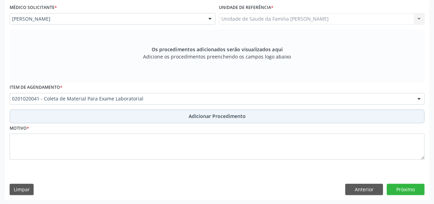
click at [198, 118] on span "Adicionar Procedimento" at bounding box center [217, 115] width 57 height 7
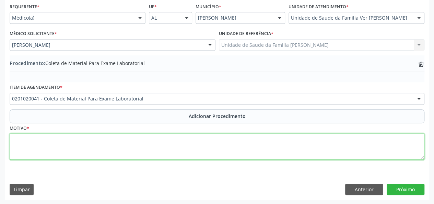
click at [19, 141] on textarea at bounding box center [217, 146] width 415 height 26
type textarea "Sobrepeso"
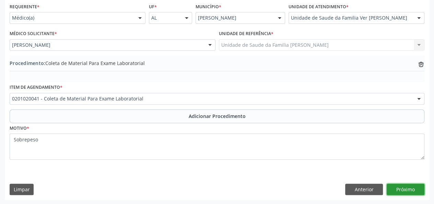
click at [398, 187] on button "Próximo" at bounding box center [406, 189] width 38 height 12
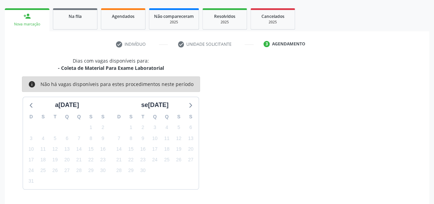
scroll to position [124, 0]
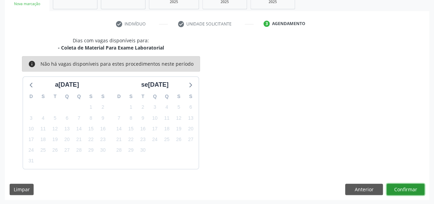
click at [397, 186] on button "Confirmar" at bounding box center [406, 189] width 38 height 12
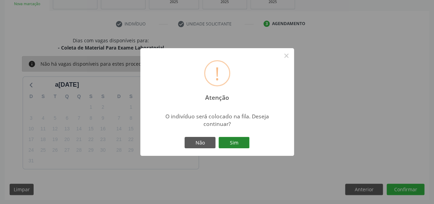
click at [240, 145] on button "Sim" at bounding box center [234, 143] width 31 height 12
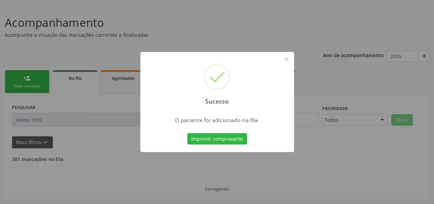
scroll to position [34, 0]
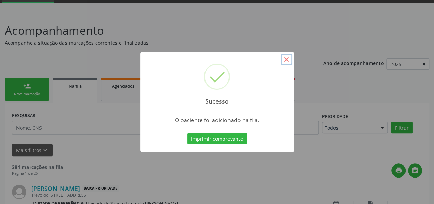
click at [286, 58] on button "×" at bounding box center [287, 60] width 12 height 12
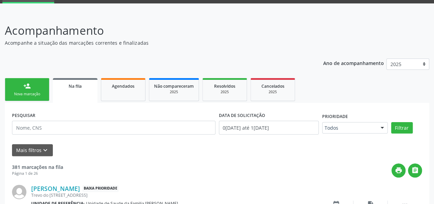
click at [37, 94] on div "Nova marcação" at bounding box center [27, 93] width 34 height 5
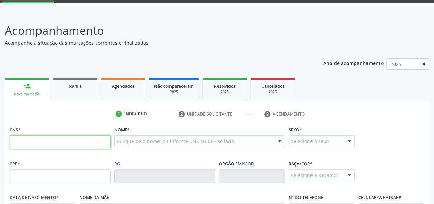
click at [33, 141] on input "text" at bounding box center [60, 142] width 101 height 14
paste input "700 2009 0371 9625"
type input "700 2009 0371 9625"
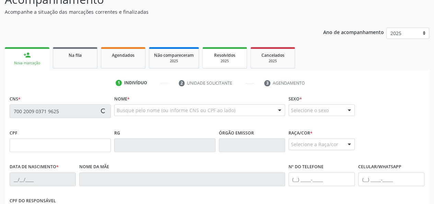
scroll to position [137, 0]
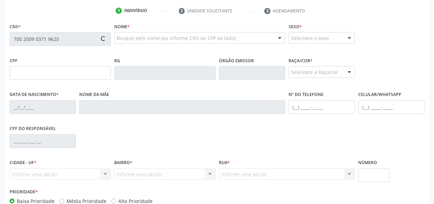
type input "029.271.500-52"
type input "[DATE]"
type input "[PERSON_NAME]"
type input "[PHONE_NUMBER]"
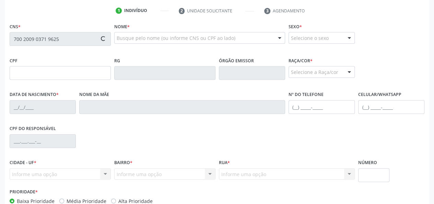
type input "S/N"
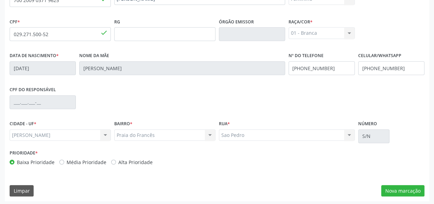
scroll to position [178, 0]
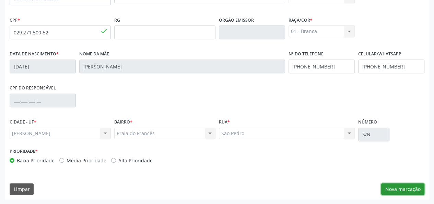
click at [399, 188] on button "Nova marcação" at bounding box center [402, 189] width 43 height 12
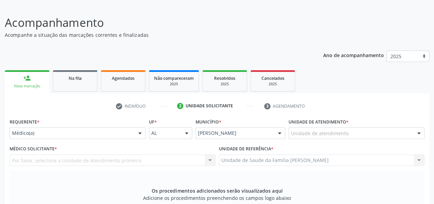
scroll to position [41, 0]
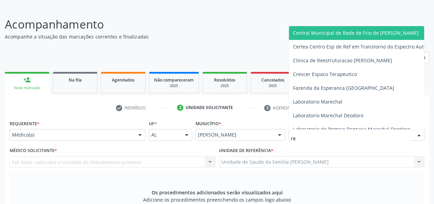
type input "r"
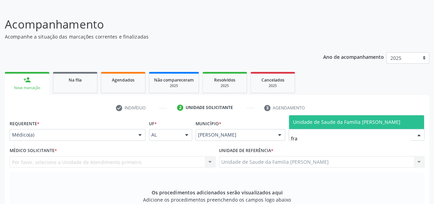
click at [328, 126] on span "Unidade de Saude da Familia [PERSON_NAME]" at bounding box center [356, 122] width 135 height 14
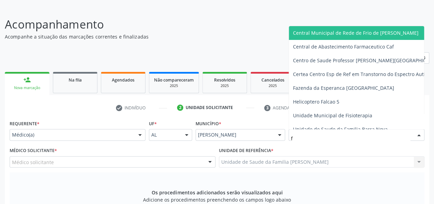
type input "fl"
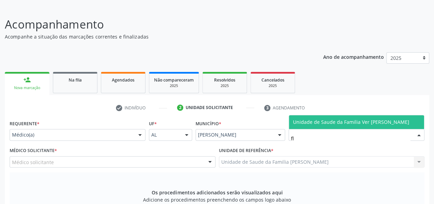
click at [337, 118] on span "Unidade de Saude da Familia Ver [PERSON_NAME]" at bounding box center [351, 121] width 116 height 7
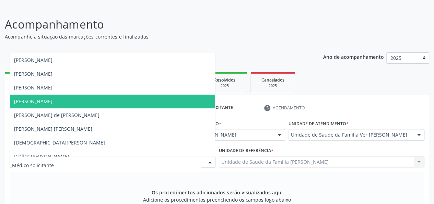
click at [30, 104] on span "[PERSON_NAME]" at bounding box center [112, 101] width 205 height 14
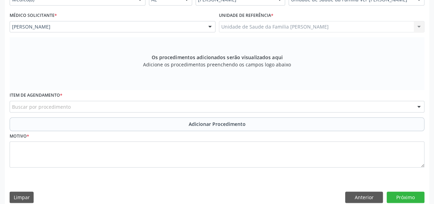
scroll to position [178, 0]
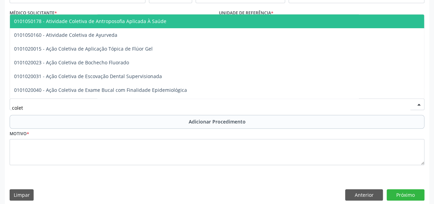
type input "coleta"
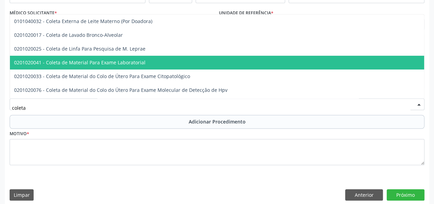
click at [93, 64] on span "0201020041 - Coleta de Material Para Exame Laboratorial" at bounding box center [79, 62] width 131 height 7
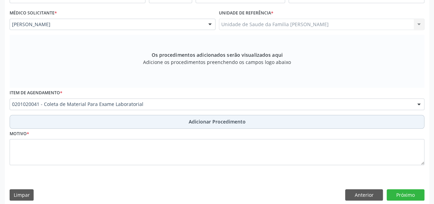
click at [242, 126] on button "Adicionar Procedimento" at bounding box center [217, 122] width 415 height 14
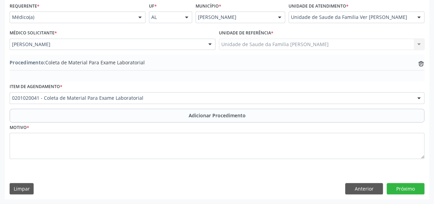
scroll to position [157, 0]
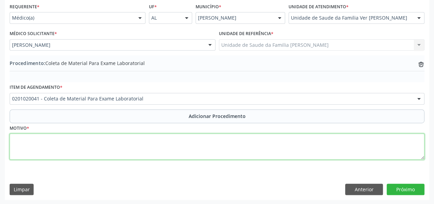
click at [19, 145] on textarea at bounding box center [217, 146] width 415 height 26
type textarea "sobrepeso"
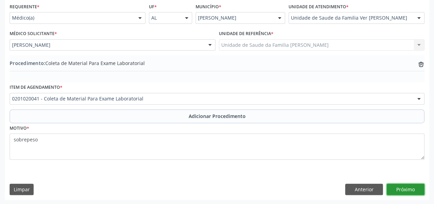
click at [417, 188] on button "Próximo" at bounding box center [406, 189] width 38 height 12
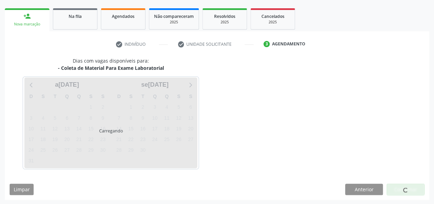
scroll to position [124, 0]
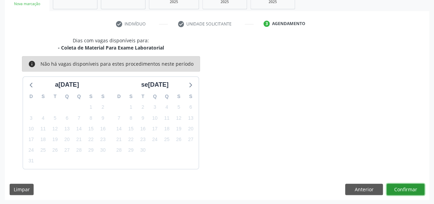
click at [399, 186] on button "Confirmar" at bounding box center [406, 189] width 38 height 12
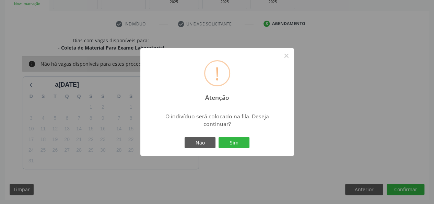
click at [242, 150] on div "! Atenção × O indivíduo será colocado na fila. Deseja continuar? Não Sim" at bounding box center [217, 102] width 154 height 108
click at [235, 144] on button "Sim" at bounding box center [234, 143] width 31 height 12
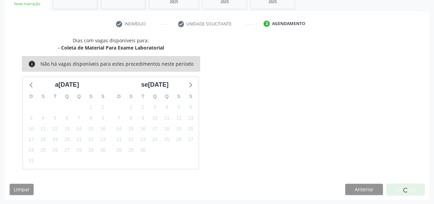
scroll to position [34, 0]
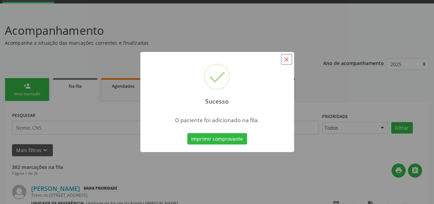
click at [286, 58] on button "×" at bounding box center [287, 60] width 12 height 12
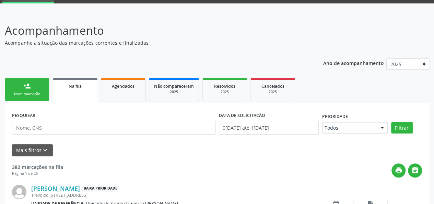
click at [32, 88] on link "person_add Nova marcação" at bounding box center [27, 89] width 45 height 23
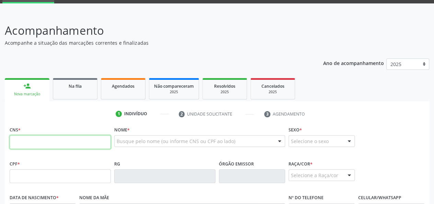
click at [12, 143] on input "text" at bounding box center [60, 142] width 101 height 14
type input "704 1021 8532 7077"
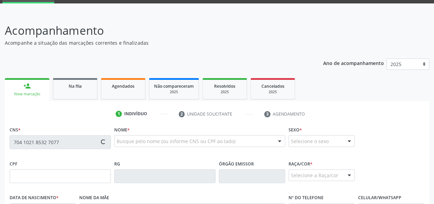
type input "174.167.854-48"
type input "[DATE]"
type input "[PERSON_NAME]"
type input "[PHONE_NUMBER]"
type input "42"
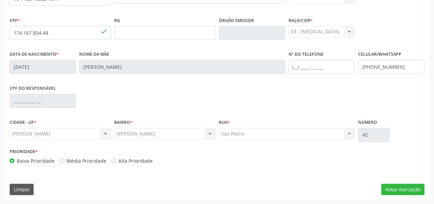
scroll to position [178, 0]
click at [409, 184] on button "Nova marcação" at bounding box center [402, 189] width 43 height 12
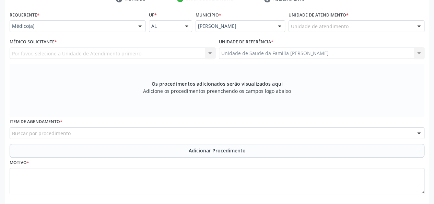
scroll to position [109, 0]
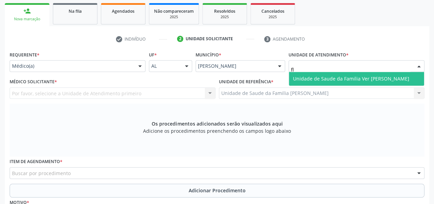
click at [353, 77] on span "Unidade de Saude da Familia Ver [PERSON_NAME]" at bounding box center [351, 78] width 116 height 7
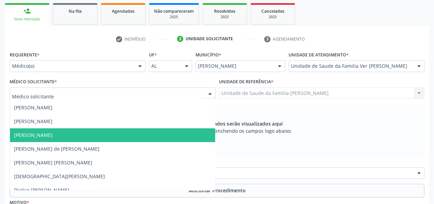
scroll to position [0, 0]
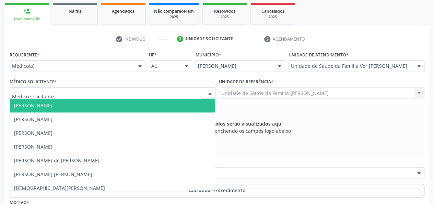
click at [312, 57] on label "Unidade de atendimento *" at bounding box center [319, 54] width 60 height 11
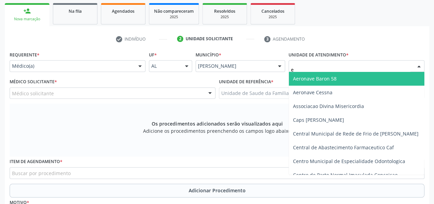
type input "es"
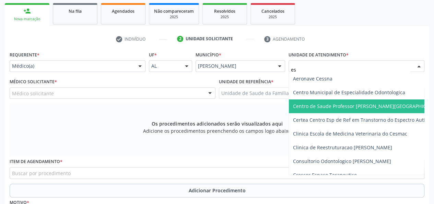
click at [325, 99] on span "Centro de Saude Professor [PERSON_NAME][GEOGRAPHIC_DATA]" at bounding box center [374, 106] width 171 height 14
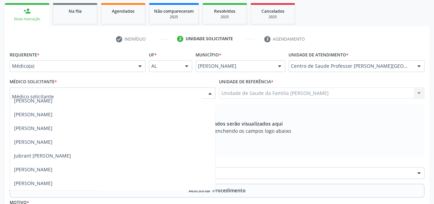
scroll to position [343, 0]
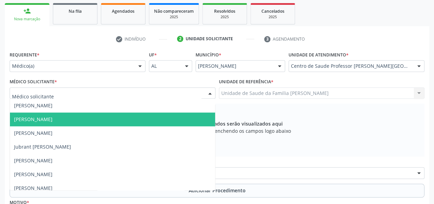
click at [37, 119] on span "[PERSON_NAME]" at bounding box center [33, 119] width 38 height 7
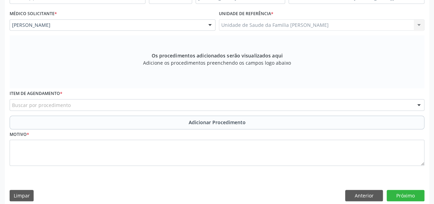
scroll to position [178, 0]
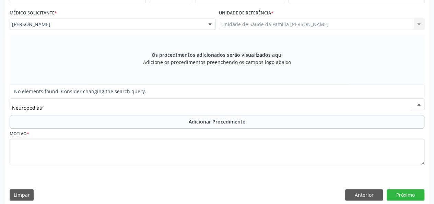
click at [50, 109] on input "Neuropediatr" at bounding box center [211, 108] width 399 height 14
type input "N"
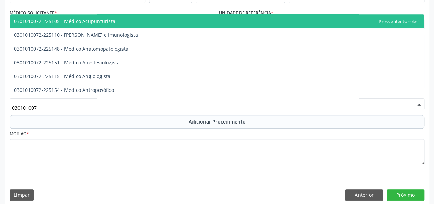
type input "0301010072"
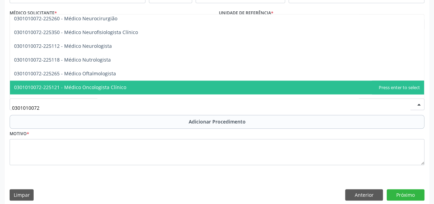
scroll to position [515, 0]
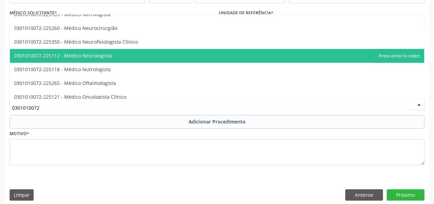
click at [127, 58] on span "0301010072-225112 - Médico Neurologista" at bounding box center [217, 56] width 414 height 14
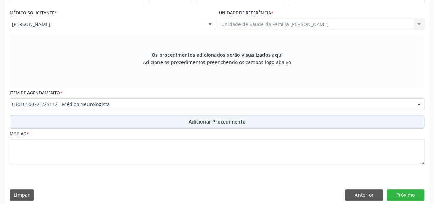
click at [205, 125] on button "Adicionar Procedimento" at bounding box center [217, 122] width 415 height 14
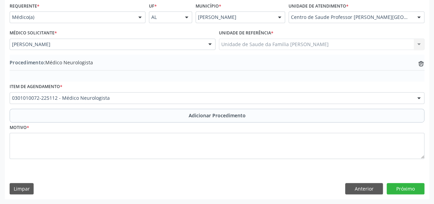
scroll to position [157, 0]
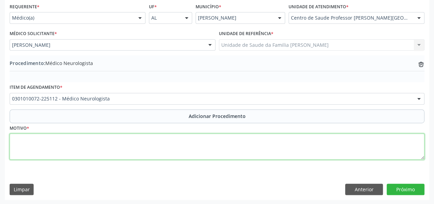
click at [22, 141] on textarea at bounding box center [217, 146] width 415 height 26
click at [13, 136] on textarea at bounding box center [217, 146] width 415 height 26
type textarea "TOD? TDAH? TEA?"
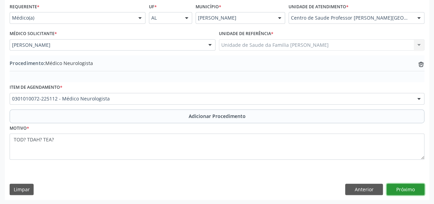
click at [400, 191] on button "Próximo" at bounding box center [406, 189] width 38 height 12
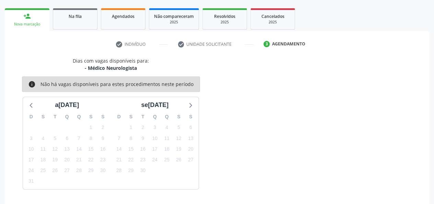
scroll to position [124, 0]
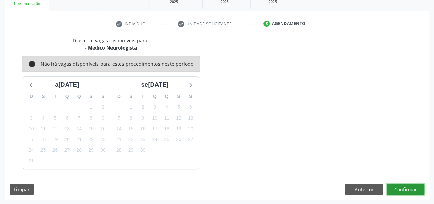
click at [405, 184] on button "Confirmar" at bounding box center [406, 189] width 38 height 12
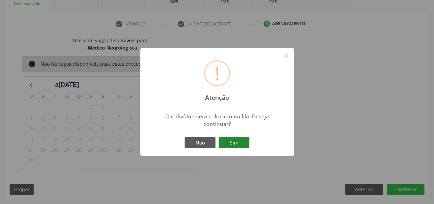
click at [241, 139] on button "Sim" at bounding box center [234, 143] width 31 height 12
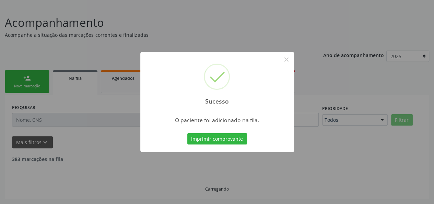
scroll to position [34, 0]
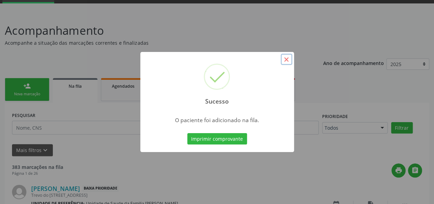
click at [285, 57] on button "×" at bounding box center [287, 60] width 12 height 12
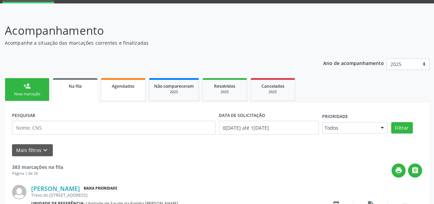
click at [130, 88] on span "Agendados" at bounding box center [123, 86] width 23 height 6
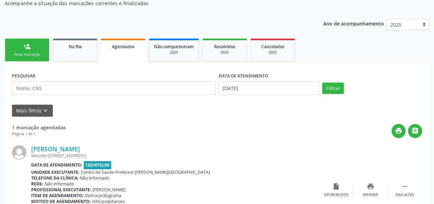
scroll to position [55, 0]
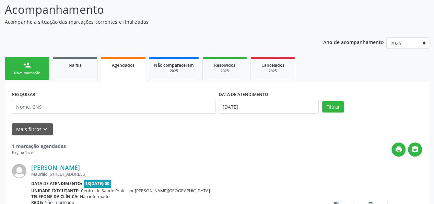
click at [31, 77] on link "person_add Nova marcação" at bounding box center [27, 68] width 45 height 23
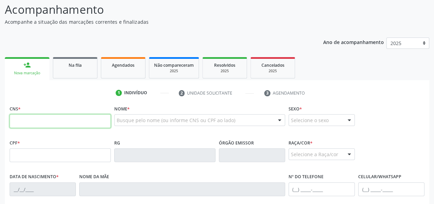
click at [45, 120] on input "text" at bounding box center [60, 121] width 101 height 14
type input "700 4029 5409 9845"
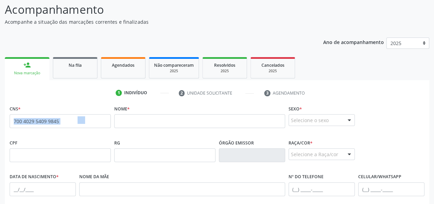
drag, startPoint x: 89, startPoint y: 121, endPoint x: 0, endPoint y: 120, distance: 88.6
click at [0, 120] on div "Acompanhamento Acompanhe a situação das marcações correntes e finalizadas Relat…" at bounding box center [217, 159] width 434 height 334
click at [46, 121] on input "700 4029 5409 9845" at bounding box center [60, 121] width 101 height 14
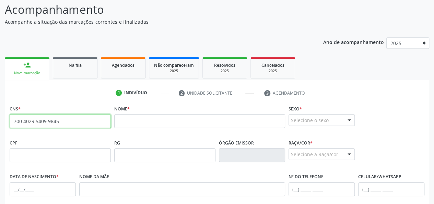
click at [46, 121] on input "700 4029 5409 9845" at bounding box center [60, 121] width 101 height 14
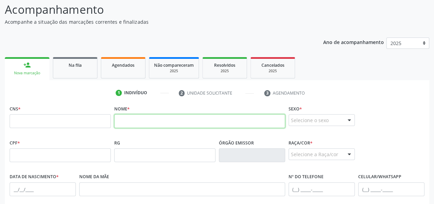
click at [135, 117] on input "text" at bounding box center [199, 121] width 171 height 14
paste input "[PERSON_NAME]"
type input "[PERSON_NAME]"
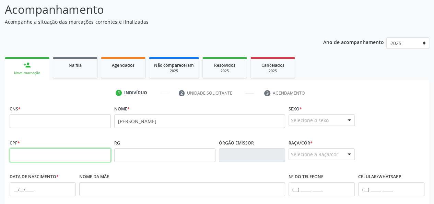
click at [22, 153] on input "text" at bounding box center [60, 155] width 101 height 14
paste input "287.024.764-87"
type input "287.024.764-87"
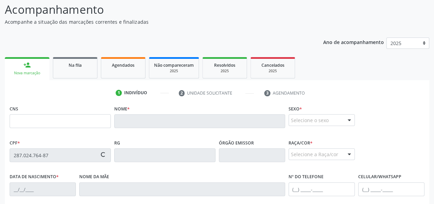
type input "700 4029 5409 9845"
type input "[DATE]"
type input "[PERSON_NAME]"
type input "[PHONE_NUMBER]"
type input "280"
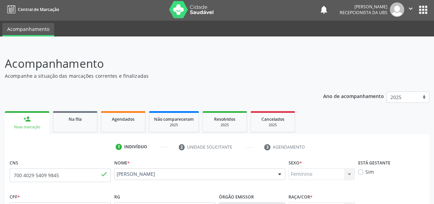
scroll to position [0, 0]
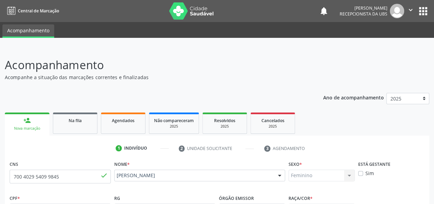
click at [396, 15] on img at bounding box center [397, 11] width 14 height 14
click at [373, 13] on span "Recepcionista da UBS" at bounding box center [364, 14] width 48 height 6
click at [412, 10] on icon "" at bounding box center [411, 10] width 8 height 8
click at [388, 42] on link "Sair" at bounding box center [393, 42] width 47 height 10
